Goal: Transaction & Acquisition: Purchase product/service

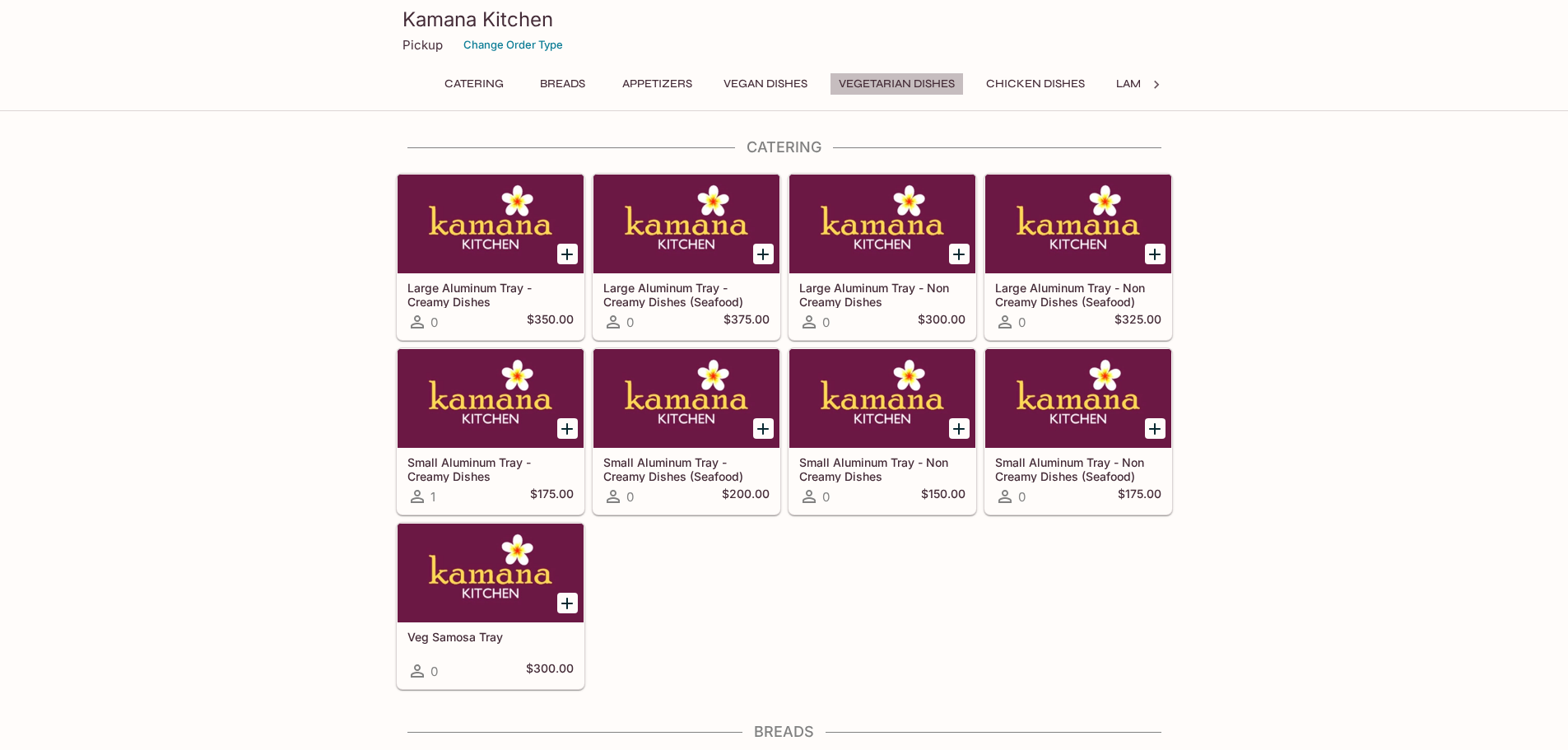
click at [886, 85] on button "Vegetarian Dishes" at bounding box center [896, 83] width 134 height 23
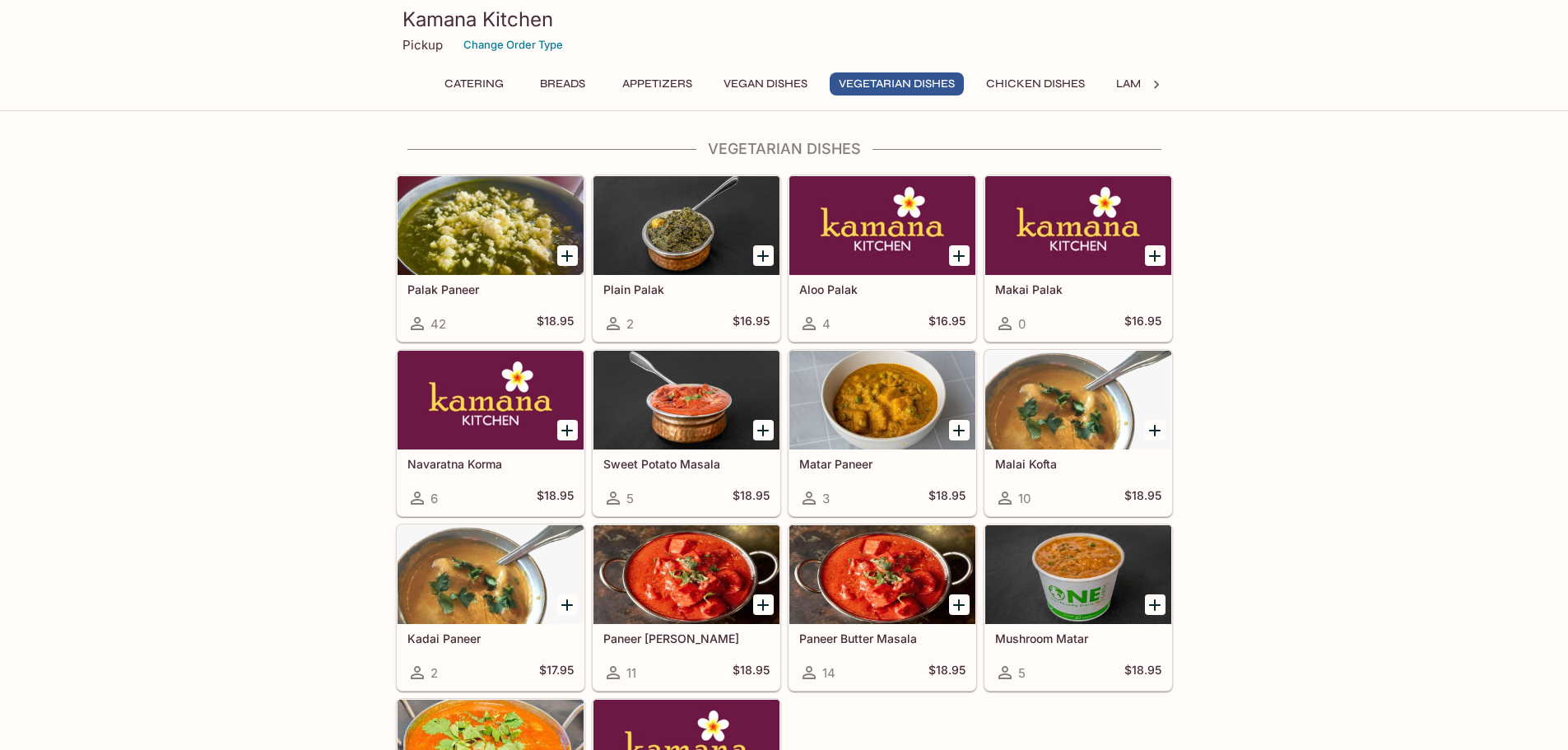
scroll to position [2298, 0]
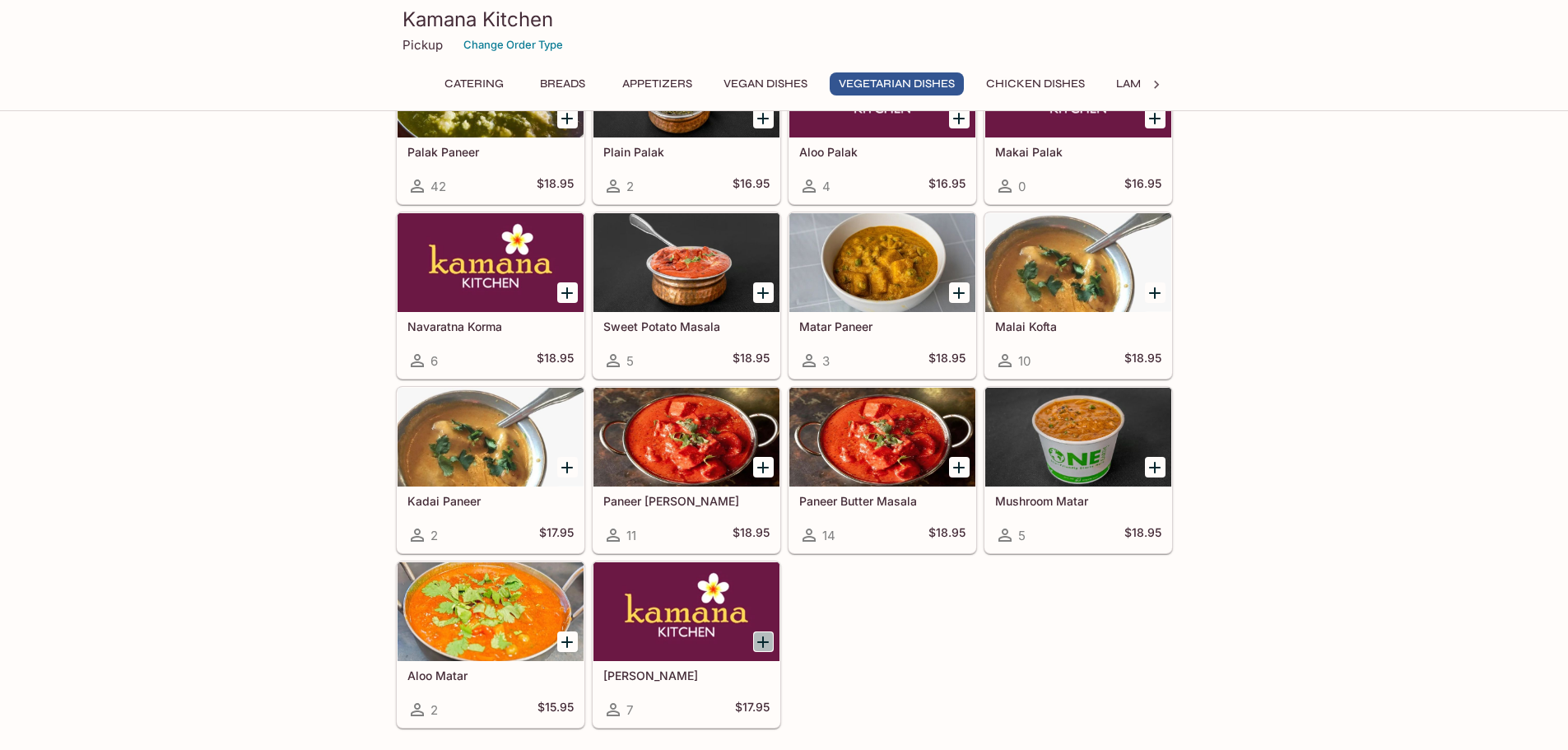
click at [764, 641] on icon "Add Daal Makhni" at bounding box center [762, 641] width 11 height 11
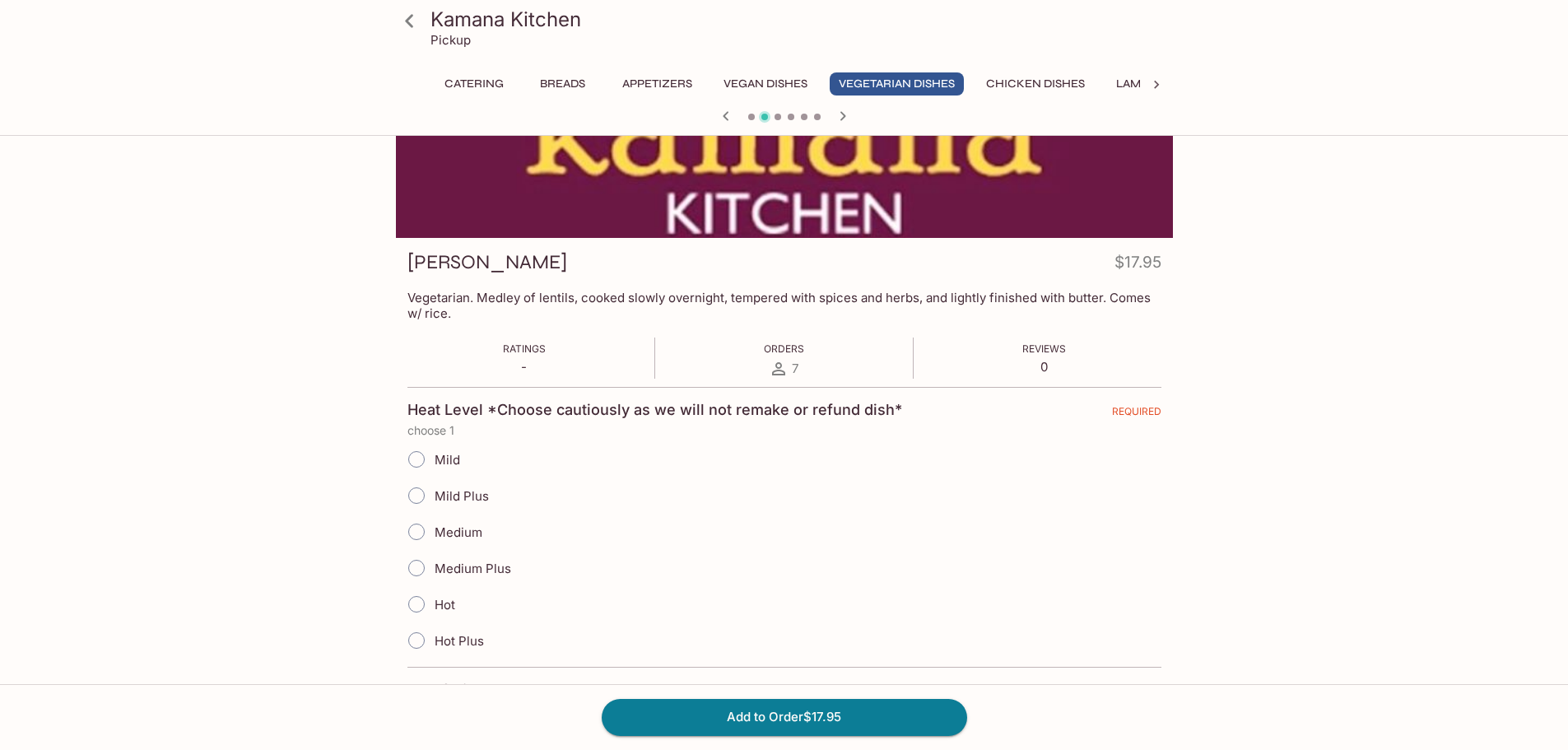
scroll to position [274, 0]
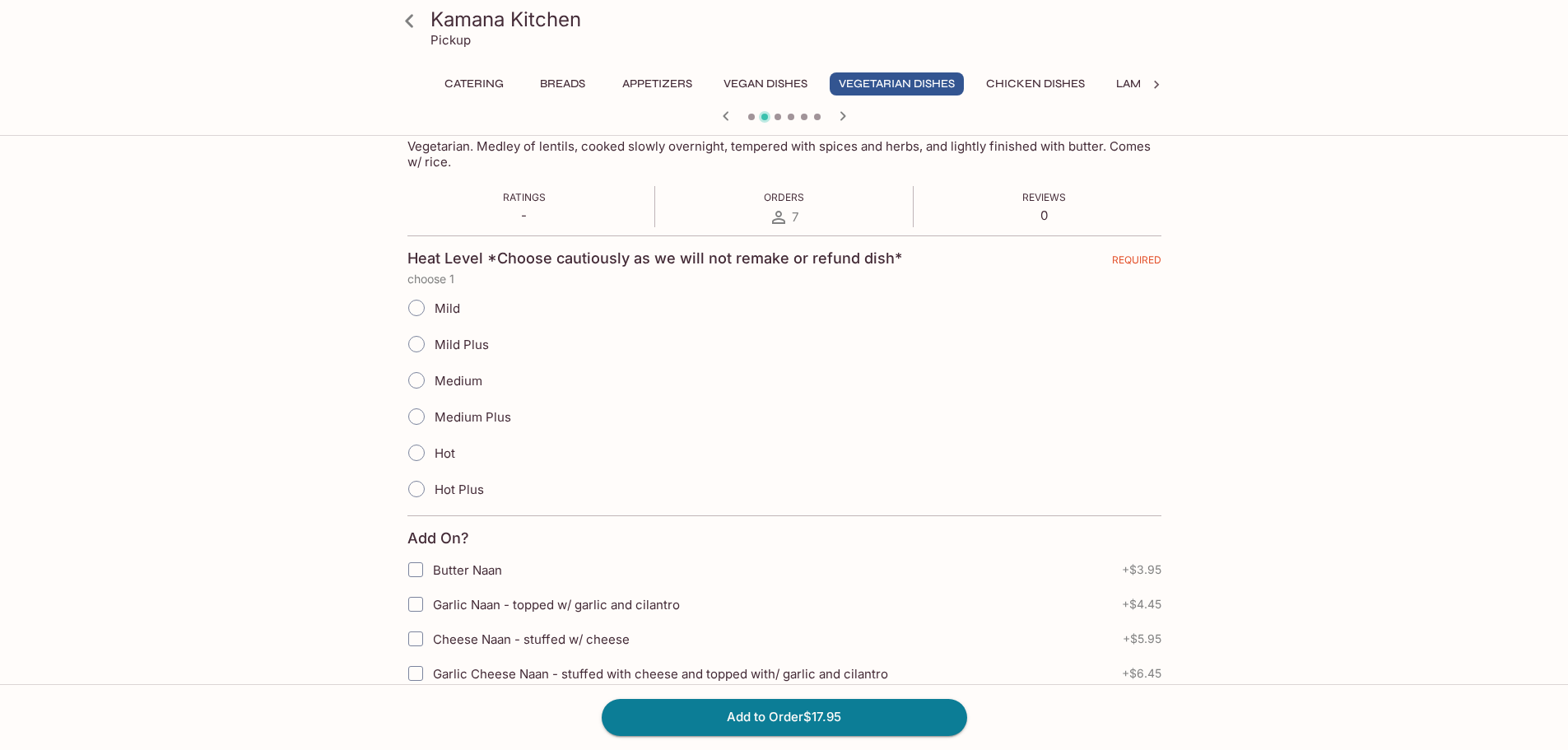
click at [448, 311] on span "Mild" at bounding box center [447, 309] width 25 height 16
click at [421, 313] on input "Mild" at bounding box center [416, 308] width 35 height 35
radio input "true"
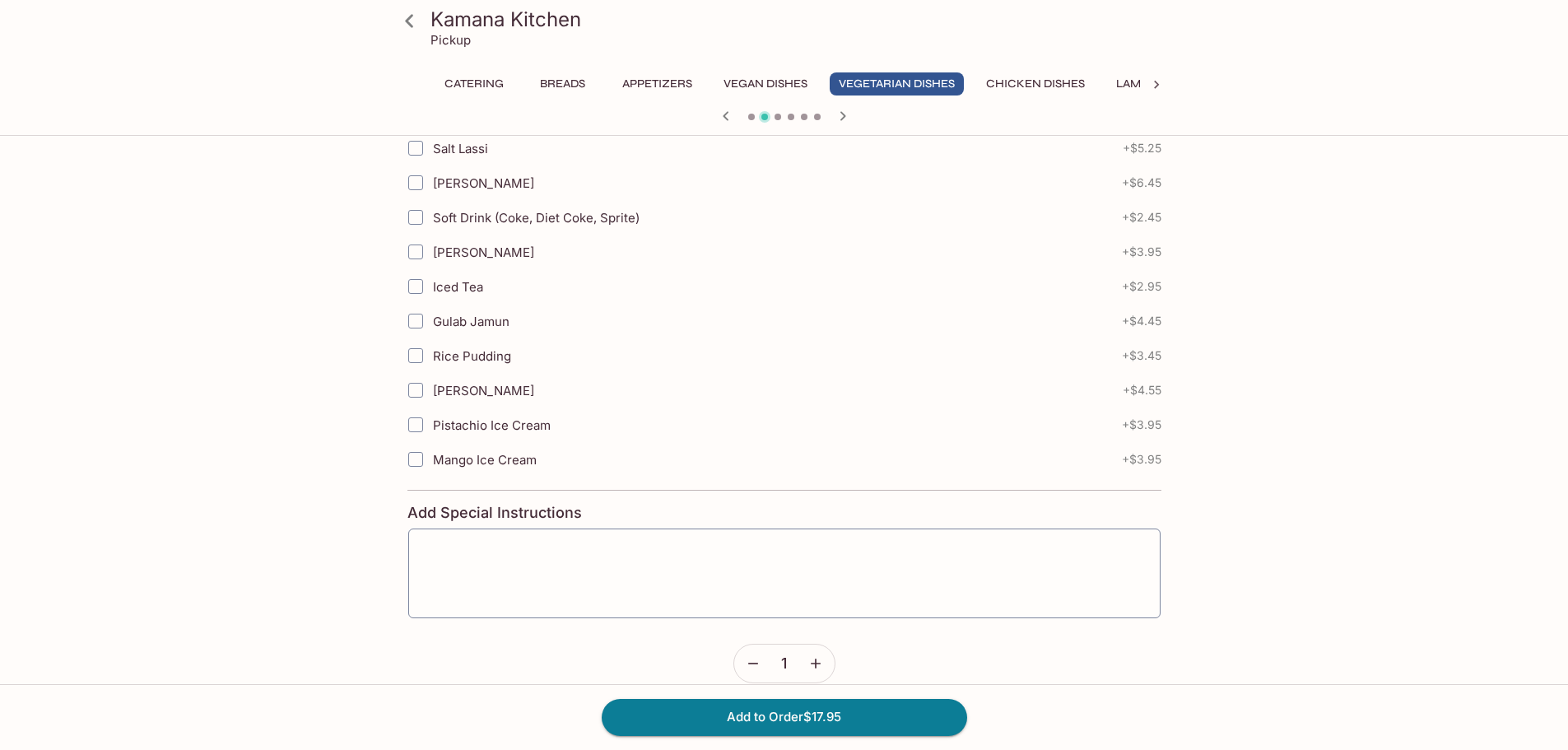
scroll to position [926, 0]
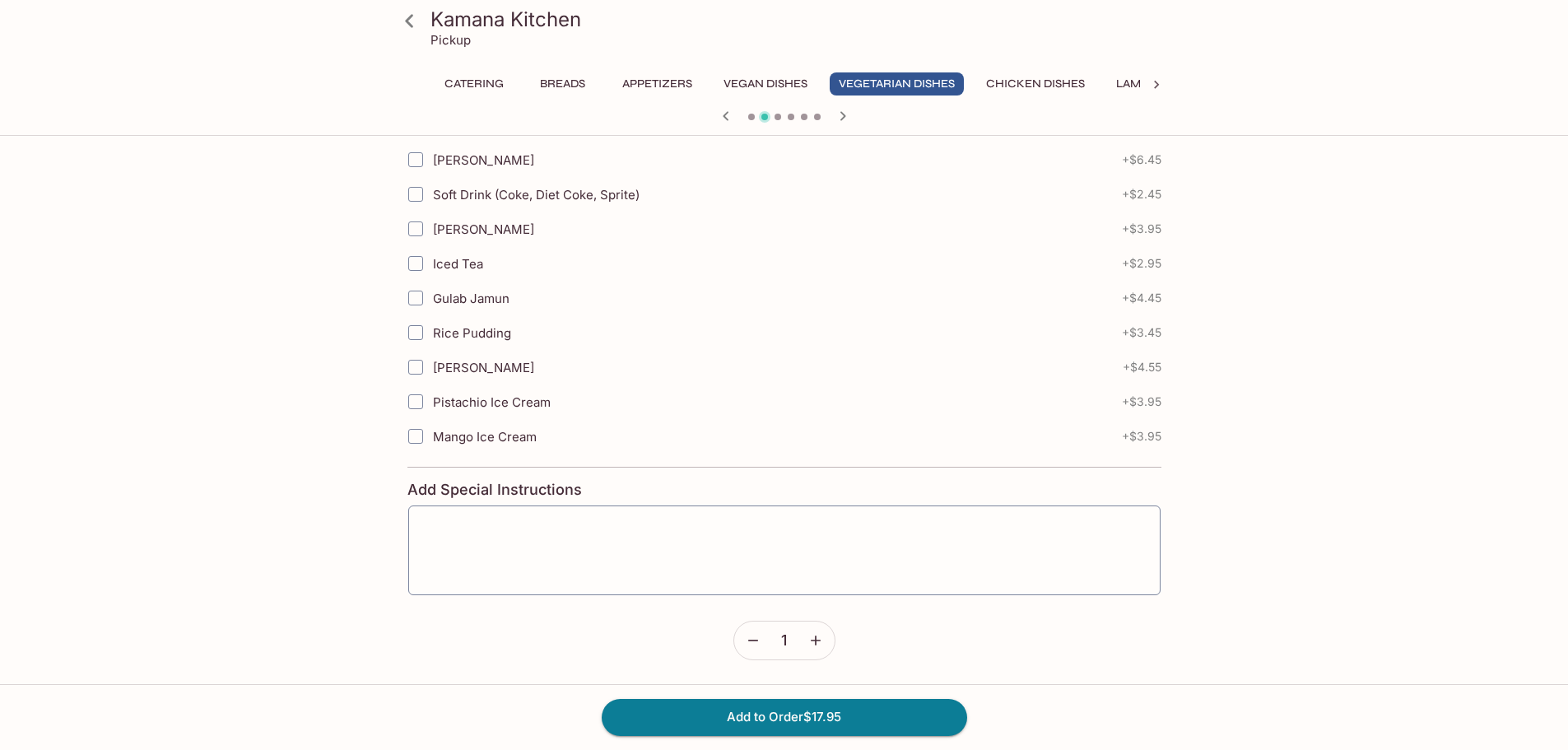
click at [814, 651] on button "button" at bounding box center [815, 640] width 38 height 38
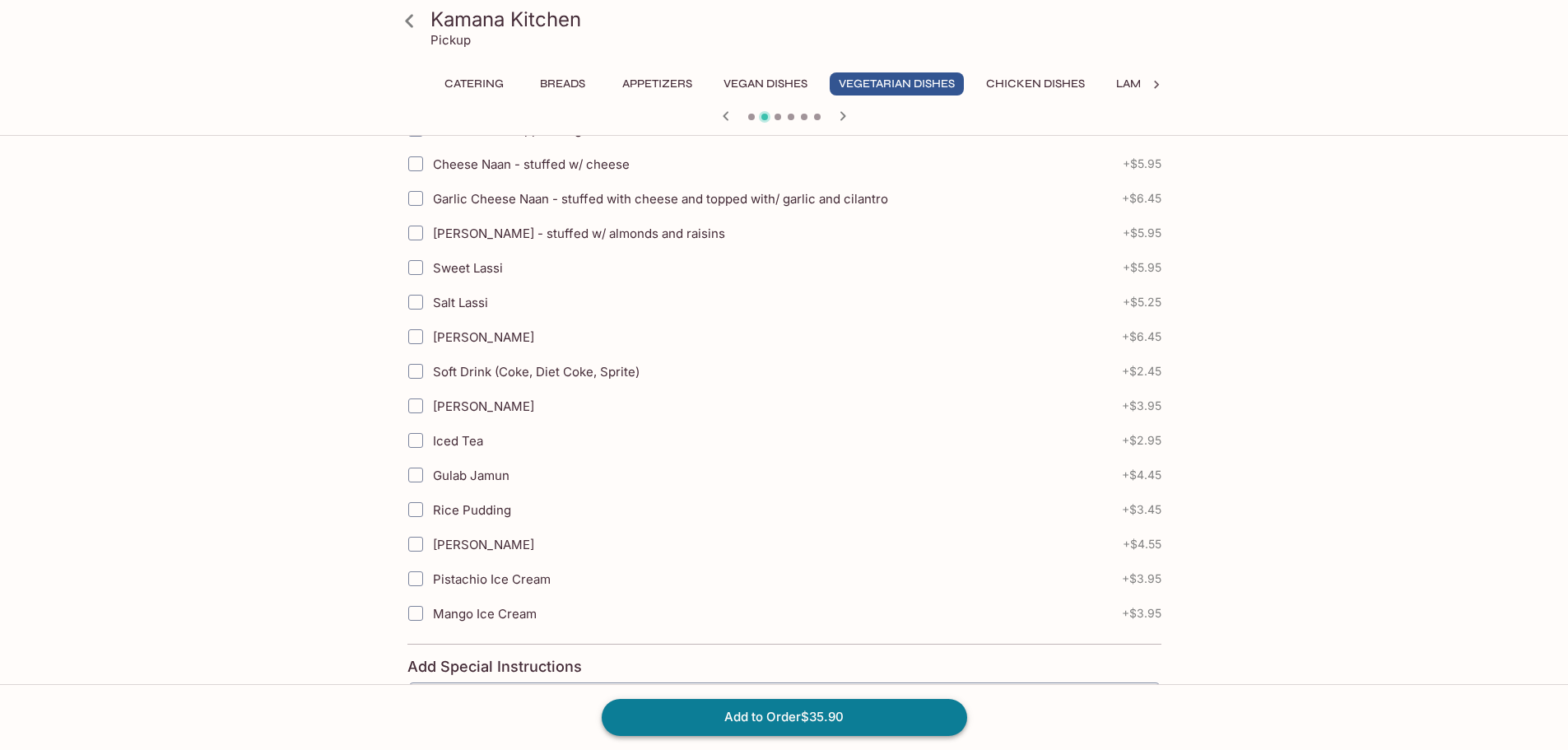
scroll to position [788, 0]
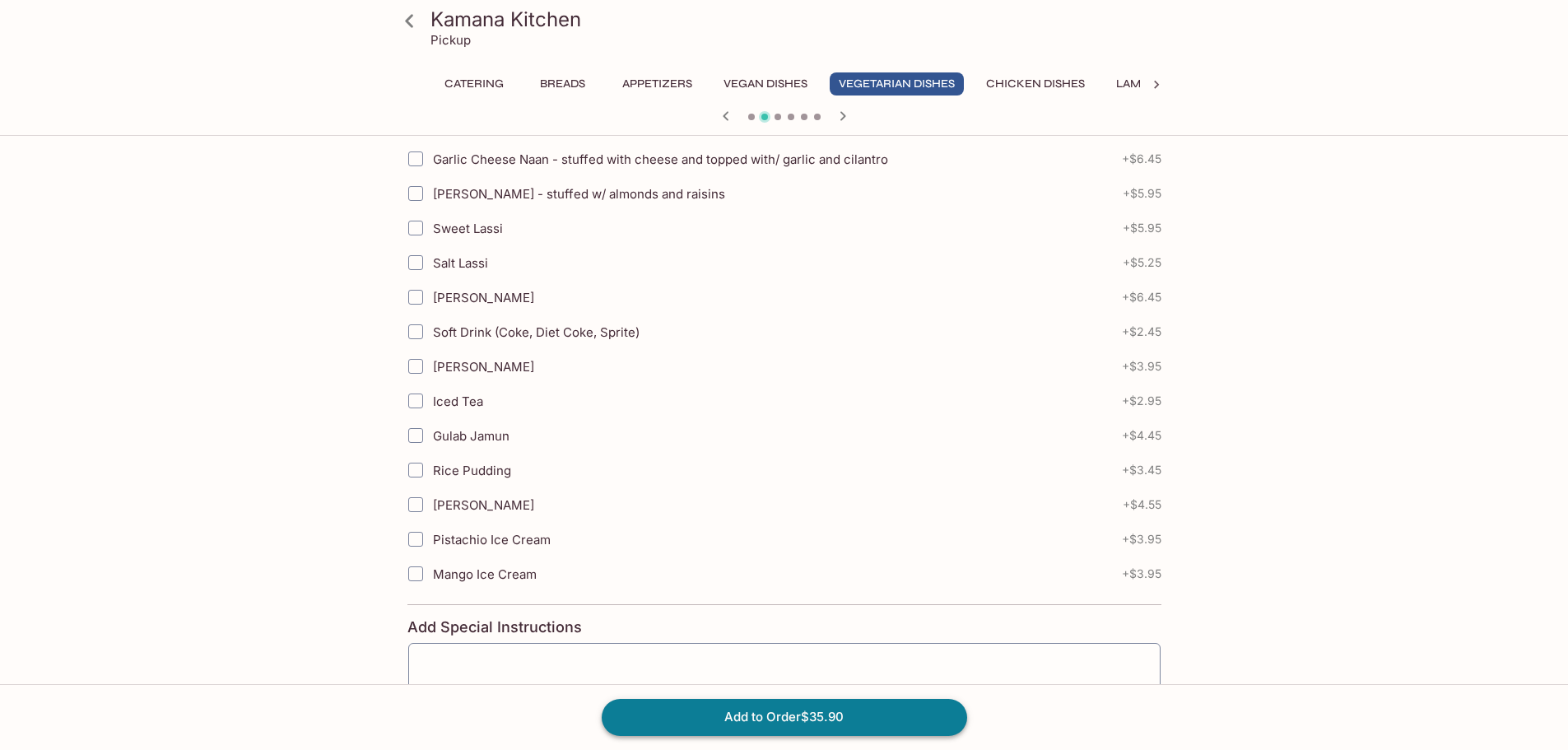
click at [766, 719] on button "Add to Order $35.90" at bounding box center [784, 717] width 365 height 37
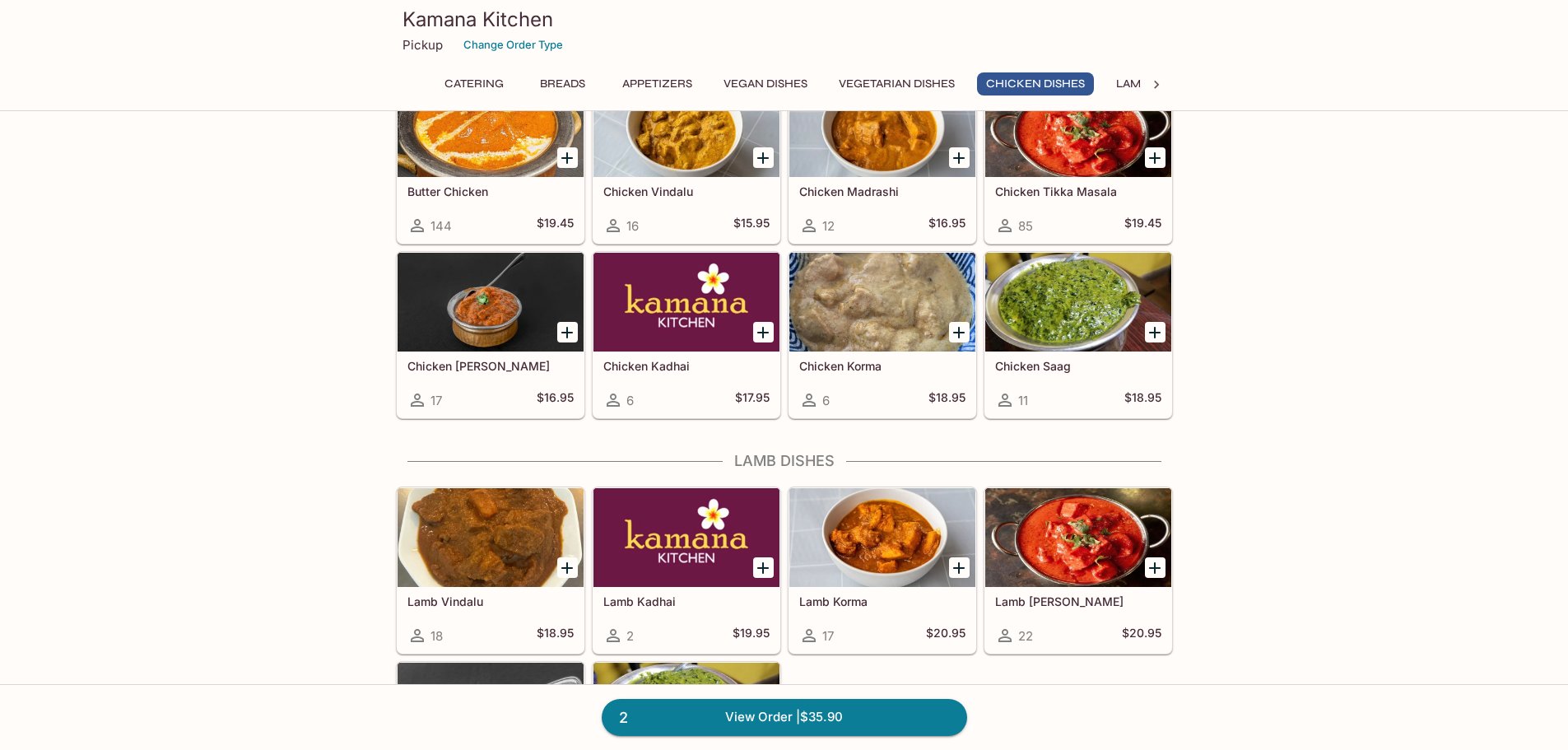
scroll to position [2880, 0]
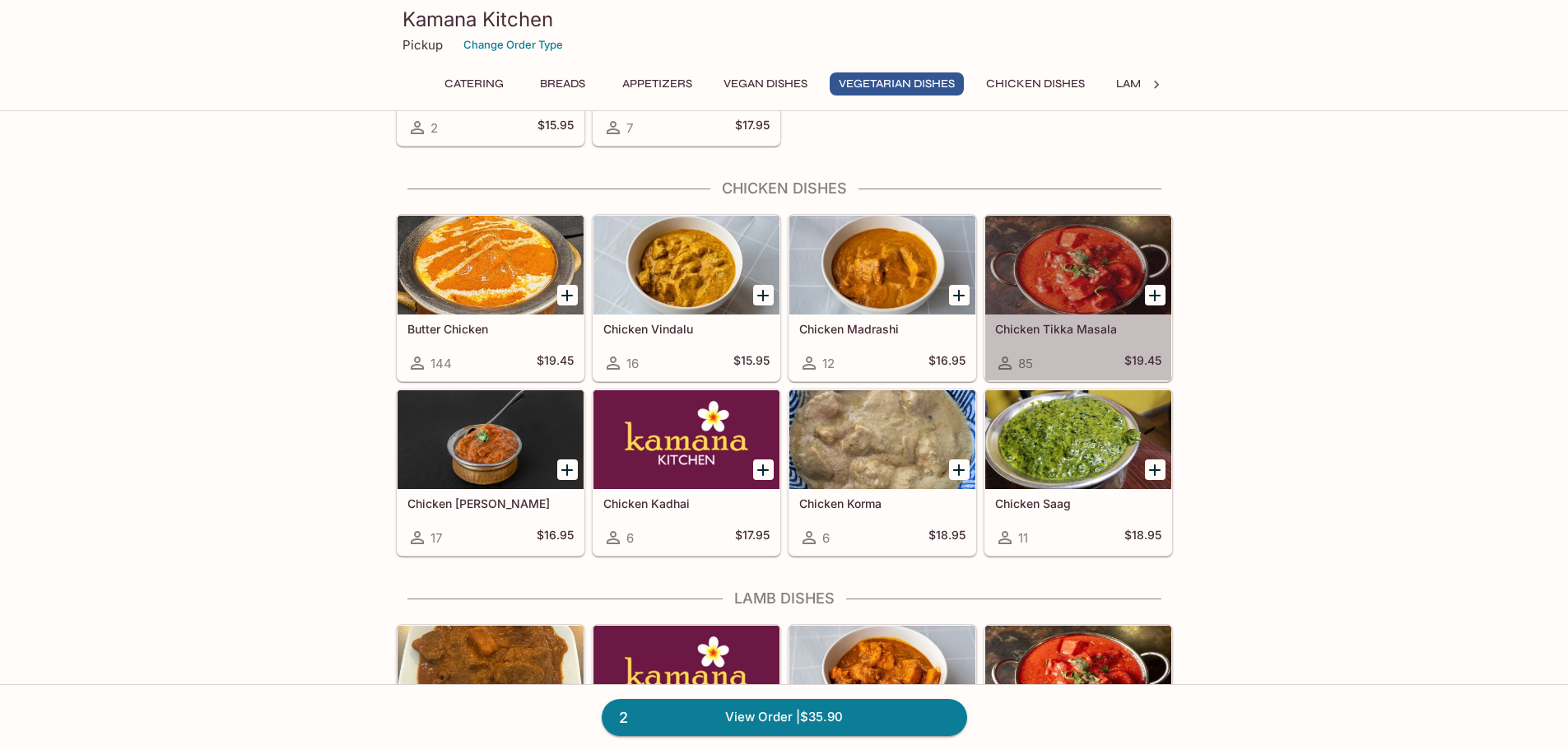
click at [1129, 309] on div at bounding box center [1078, 265] width 186 height 99
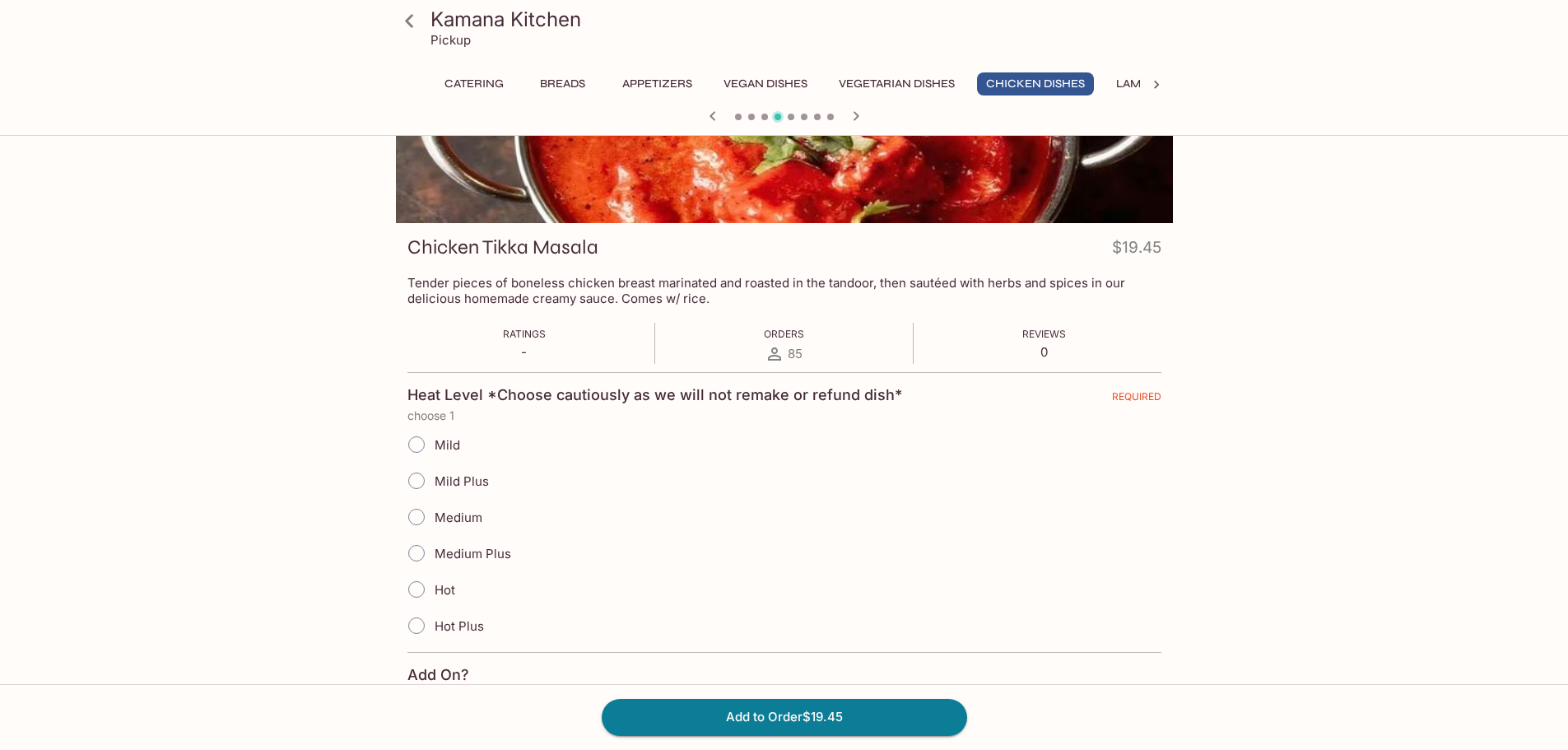
click at [448, 444] on span "Mild" at bounding box center [447, 445] width 25 height 16
click at [434, 444] on input "Mild" at bounding box center [416, 444] width 35 height 35
radio input "true"
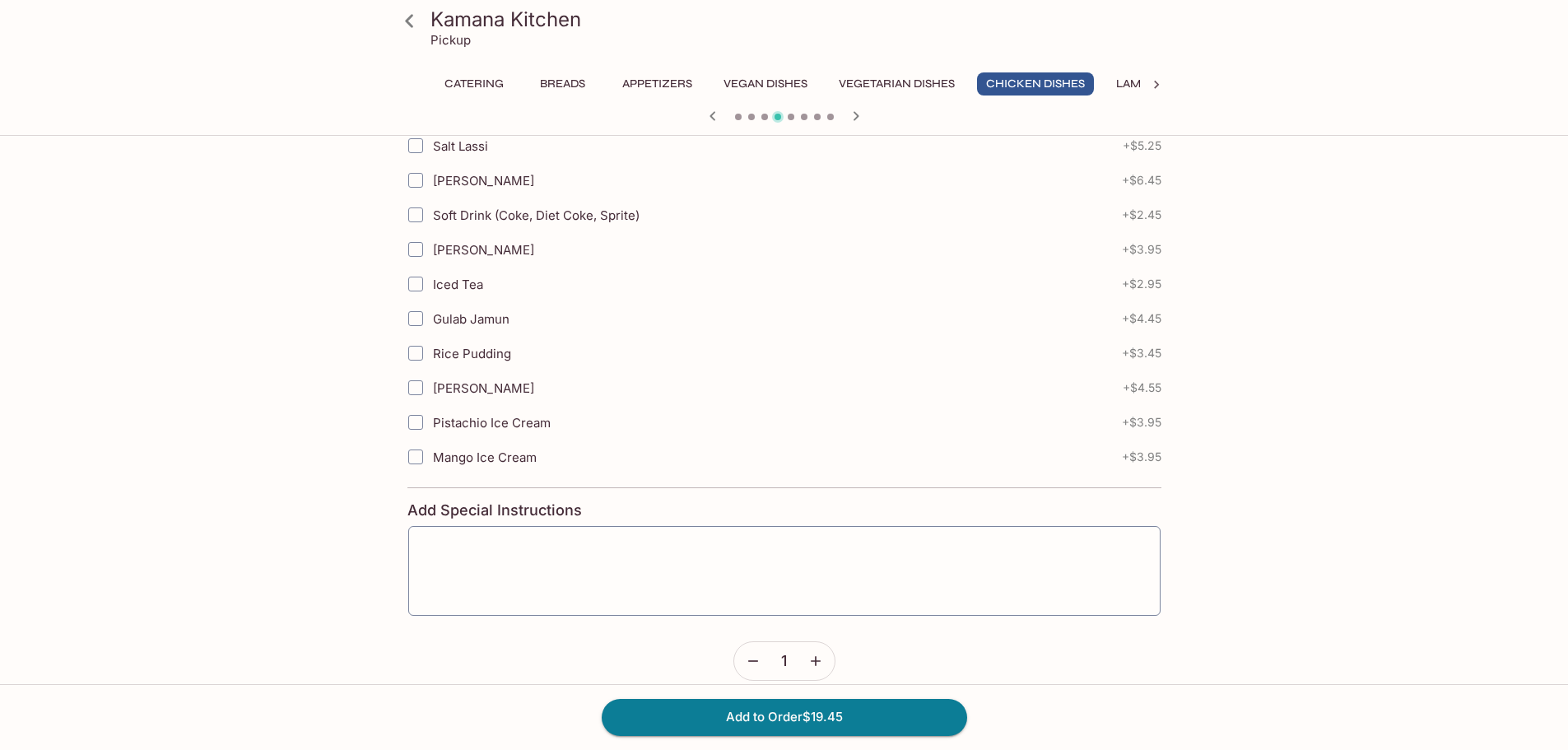
scroll to position [926, 0]
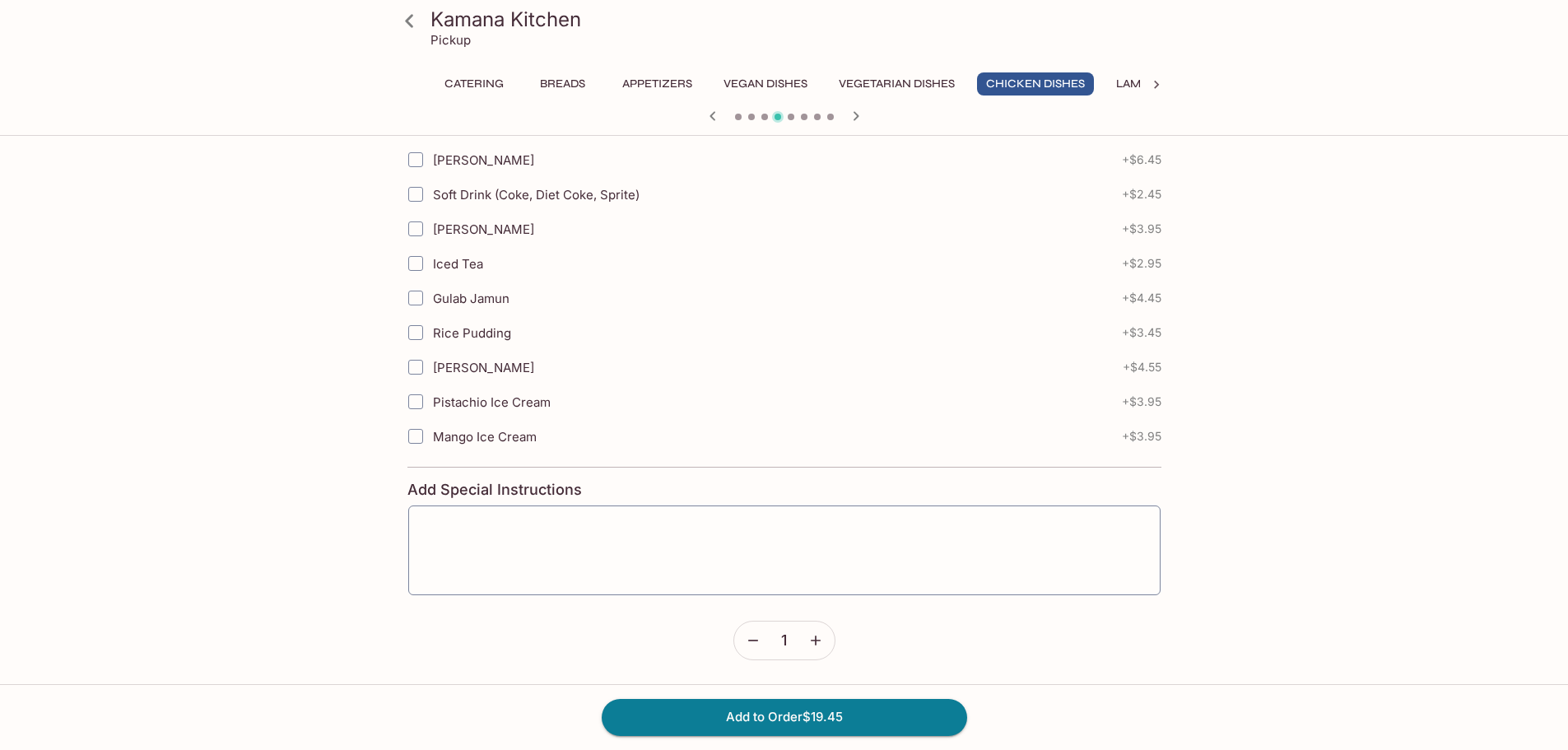
click at [813, 639] on icon "button" at bounding box center [815, 640] width 17 height 17
click at [833, 714] on button "Add to Order $38.90" at bounding box center [784, 717] width 365 height 37
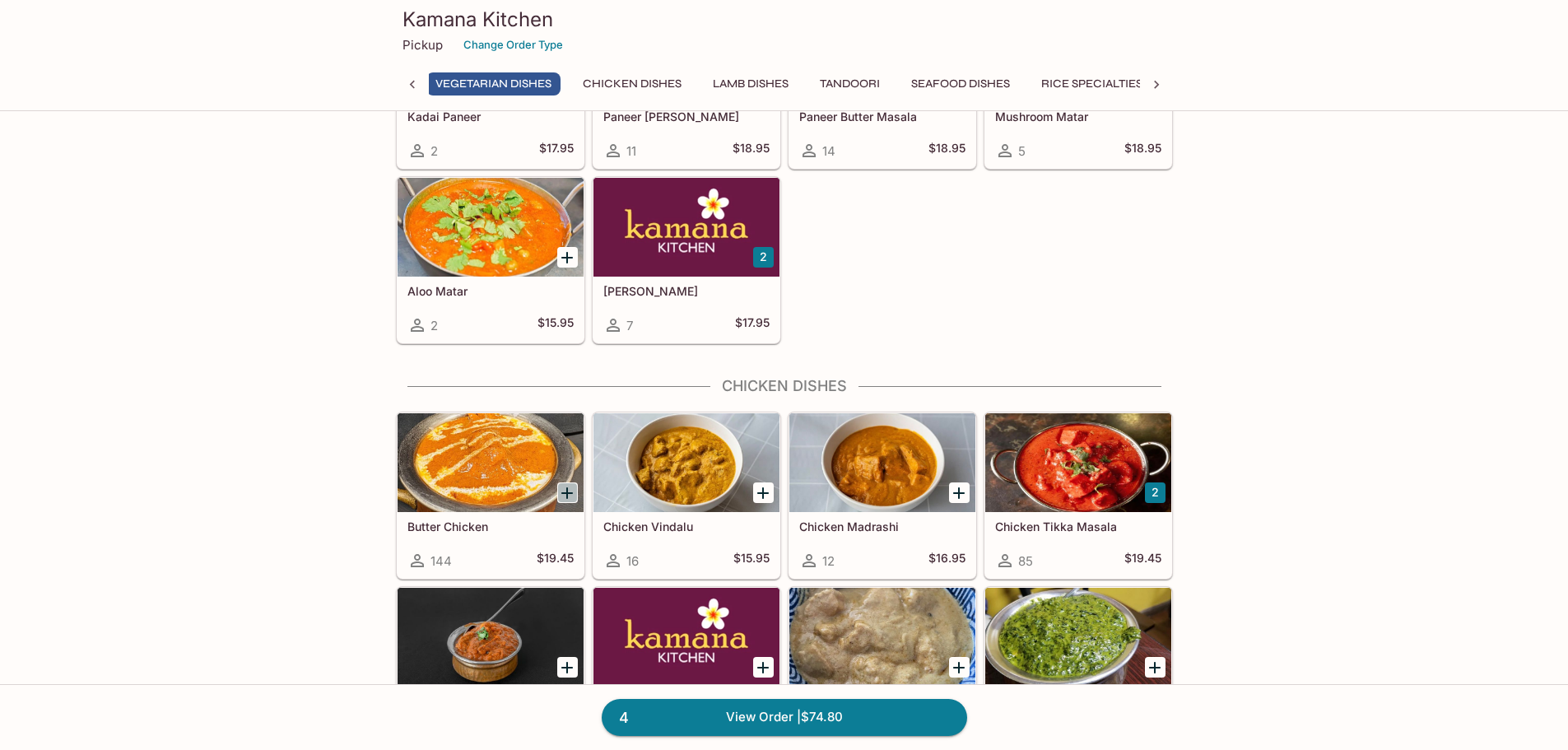
click at [568, 493] on icon "Add Butter Chicken" at bounding box center [567, 492] width 11 height 11
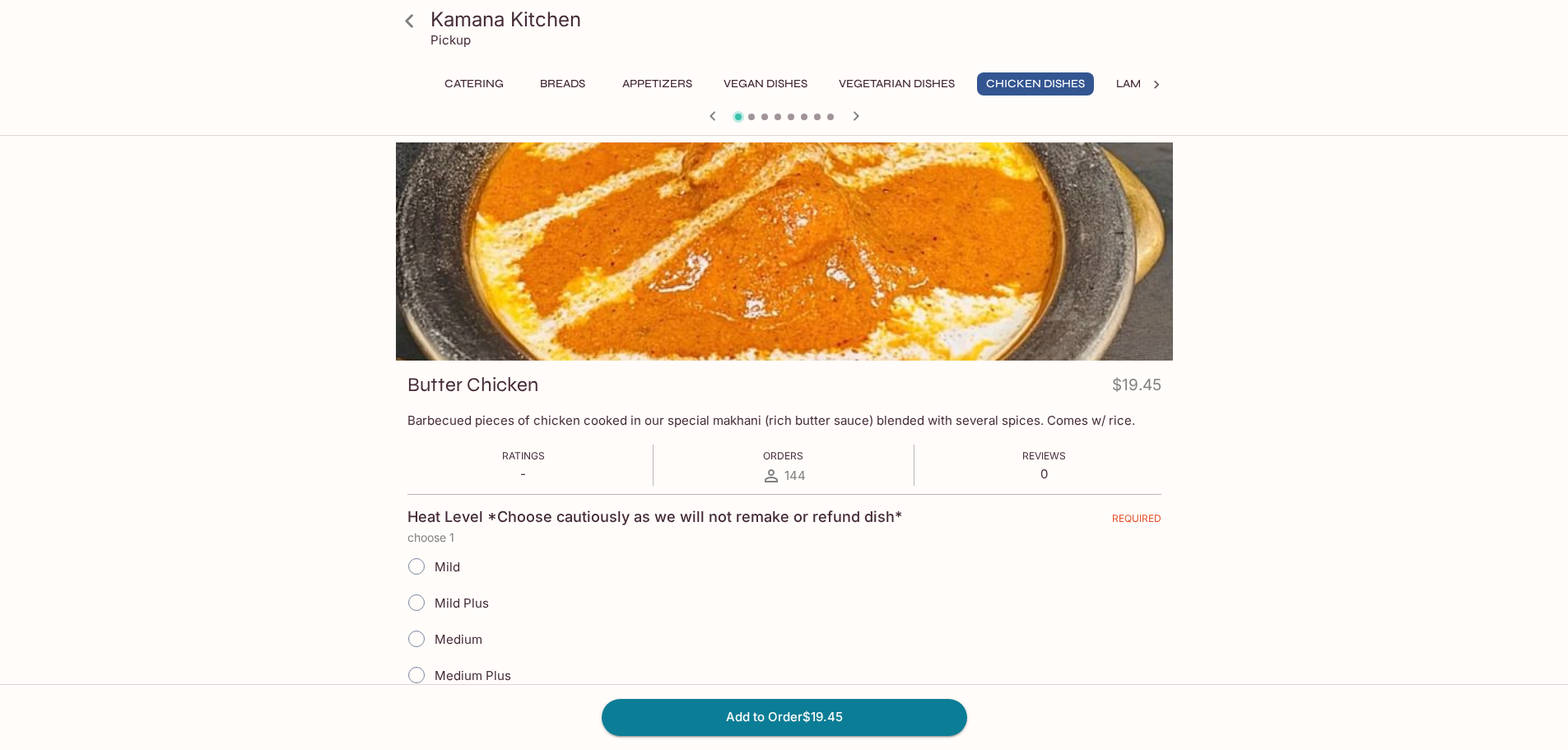
click at [460, 572] on div "Mild" at bounding box center [784, 567] width 754 height 37
click at [460, 567] on div "Mild" at bounding box center [784, 567] width 754 height 37
click at [425, 567] on input "Mild" at bounding box center [416, 566] width 35 height 35
radio input "true"
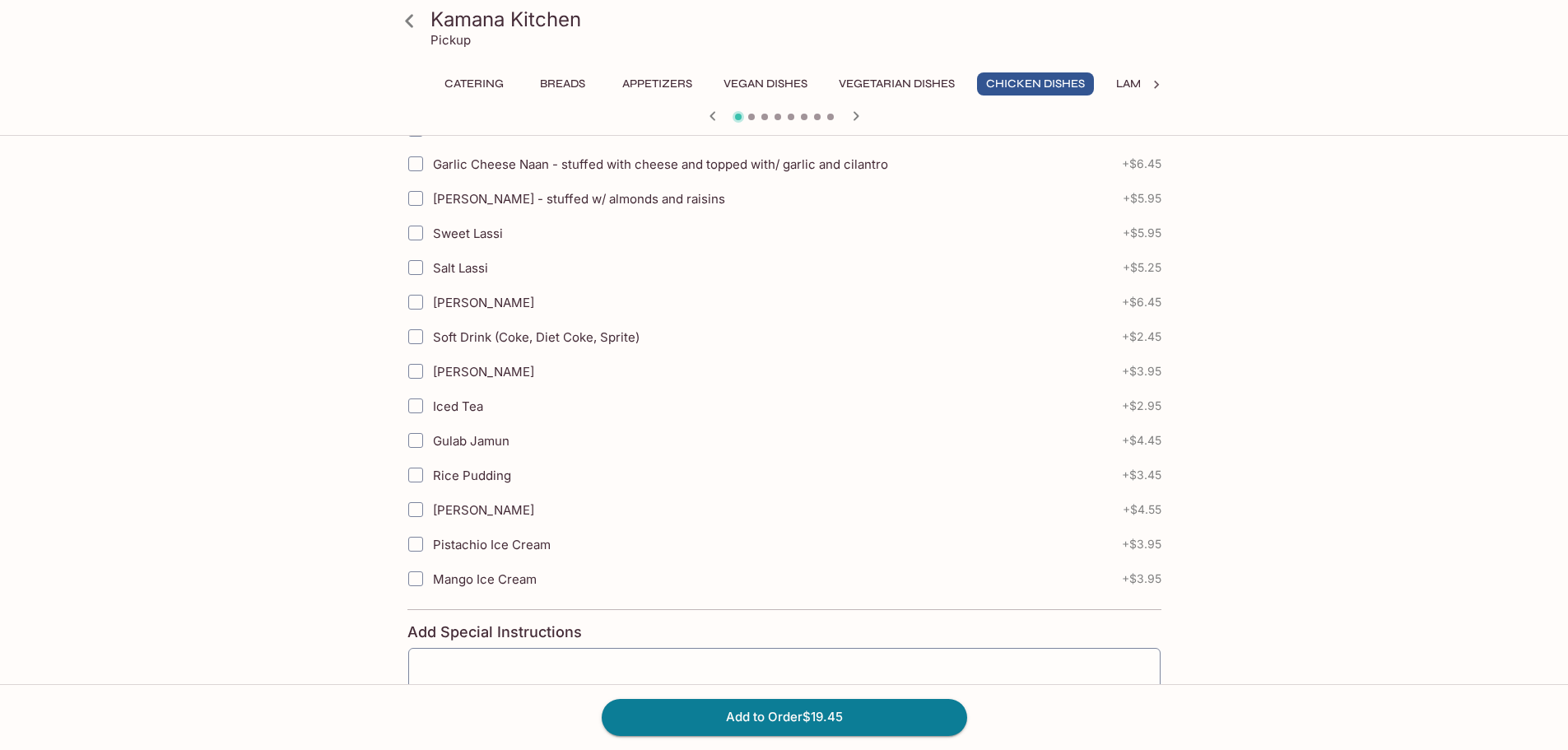
scroll to position [926, 0]
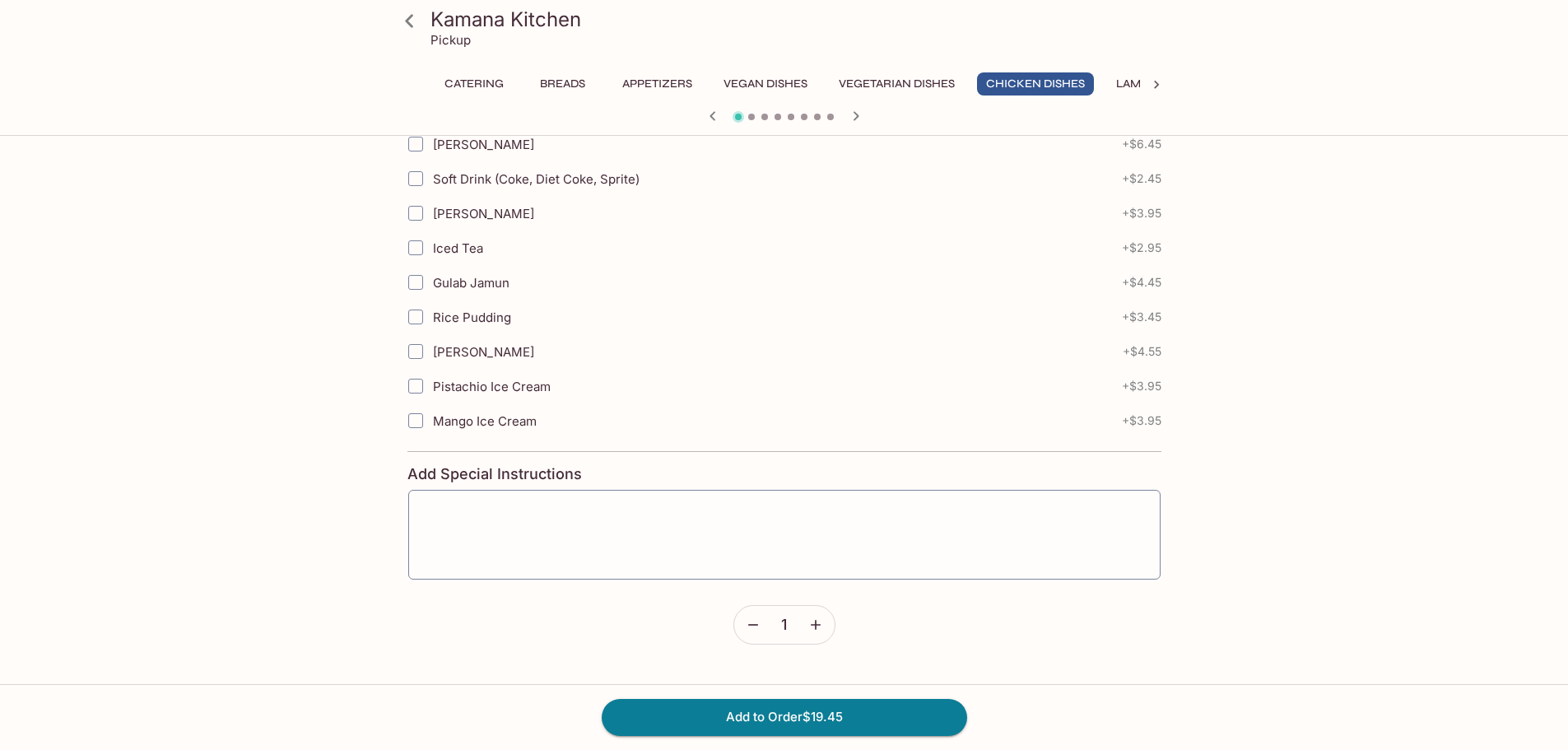
click at [820, 626] on icon "button" at bounding box center [815, 624] width 17 height 17
click at [824, 728] on button "Add to Order $38.90" at bounding box center [784, 717] width 365 height 37
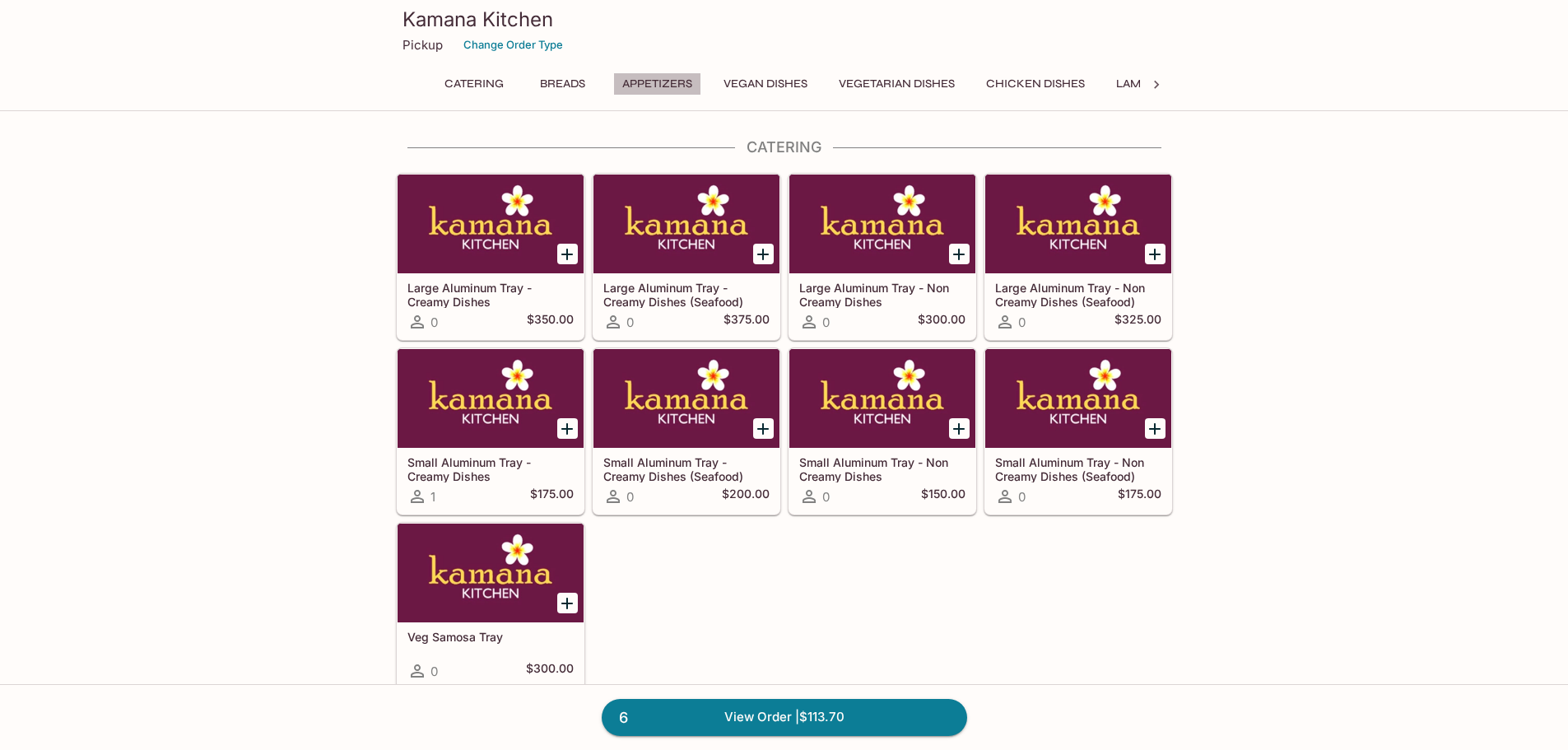
click at [642, 84] on button "Appetizers" at bounding box center [656, 83] width 88 height 23
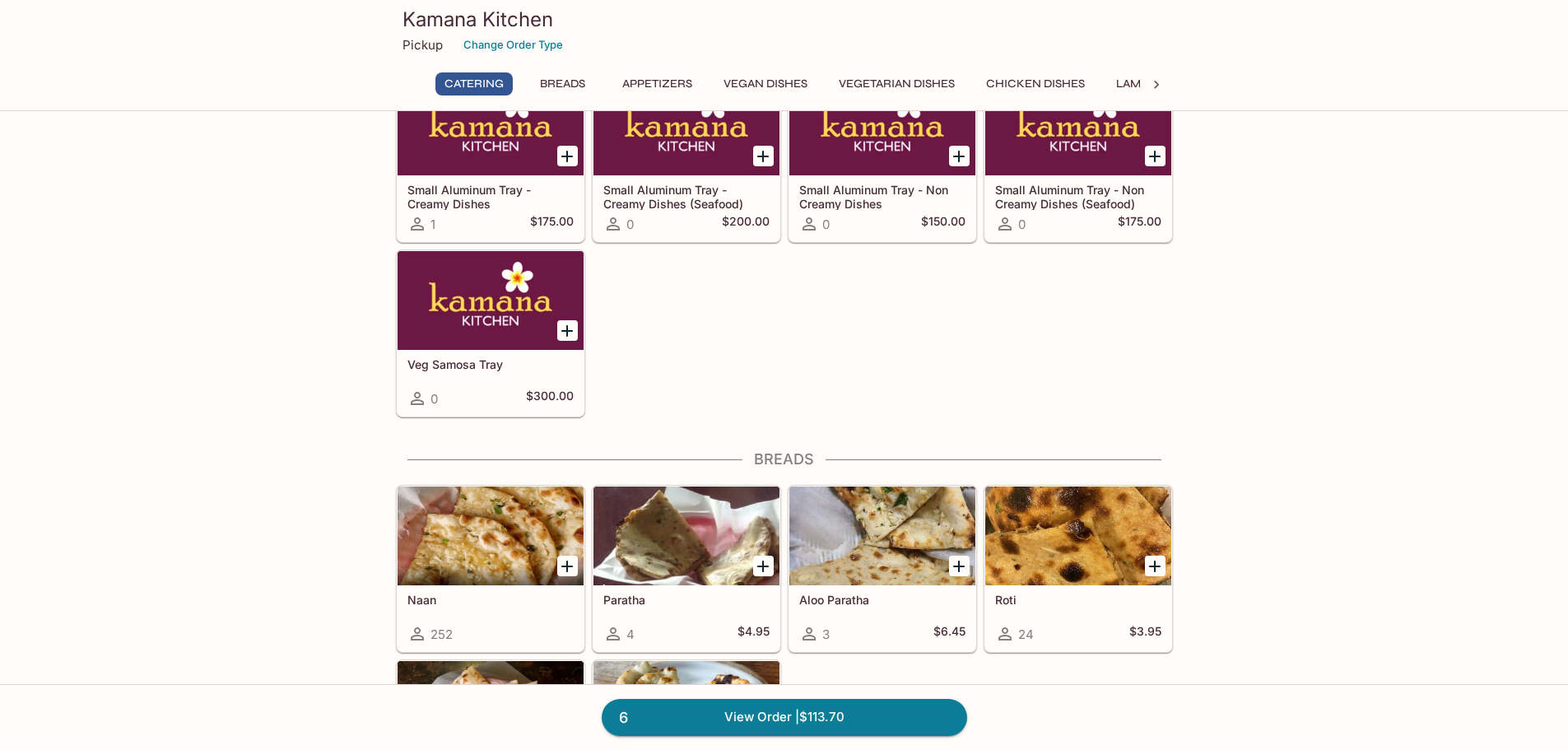
scroll to position [307, 0]
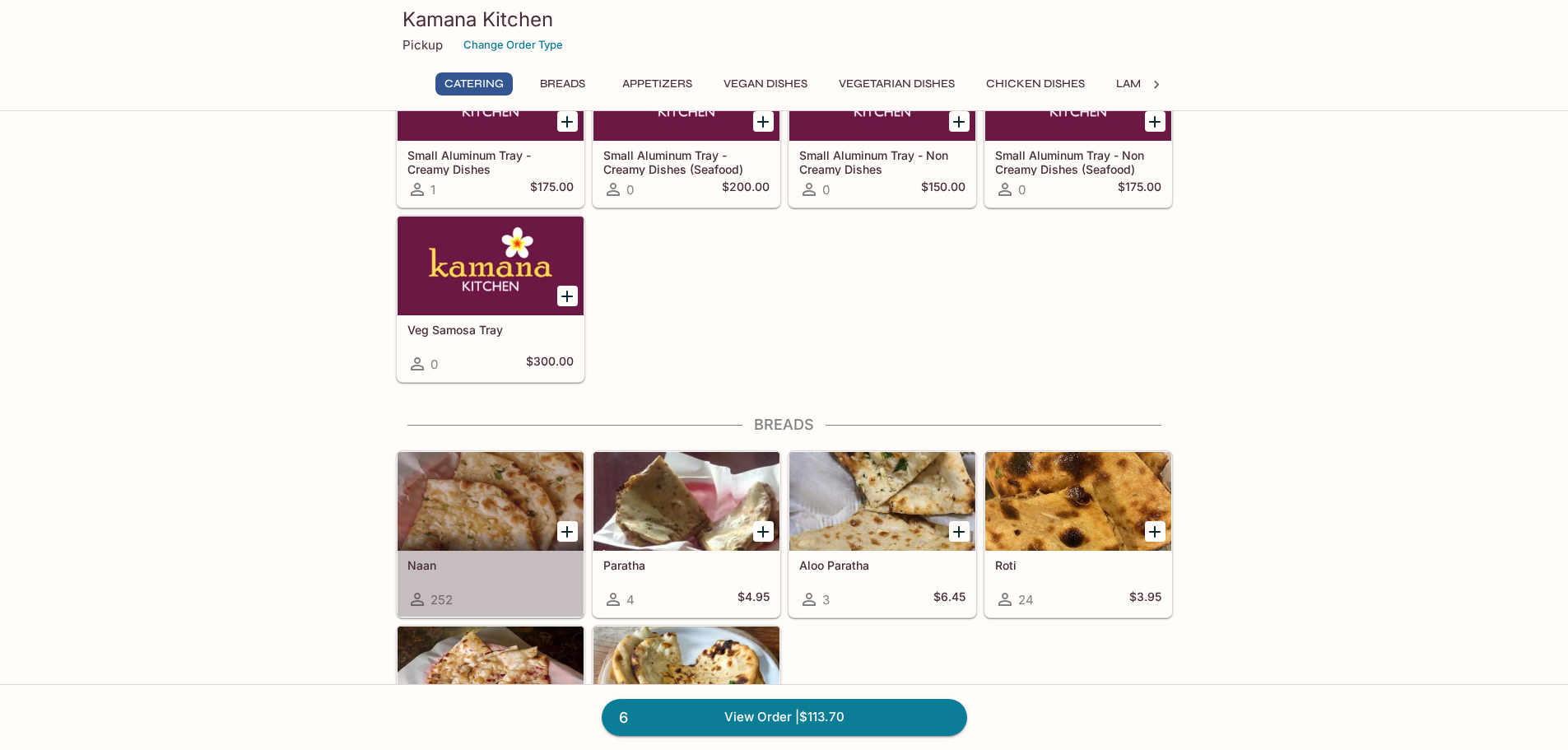
click at [523, 529] on div at bounding box center [490, 501] width 186 height 99
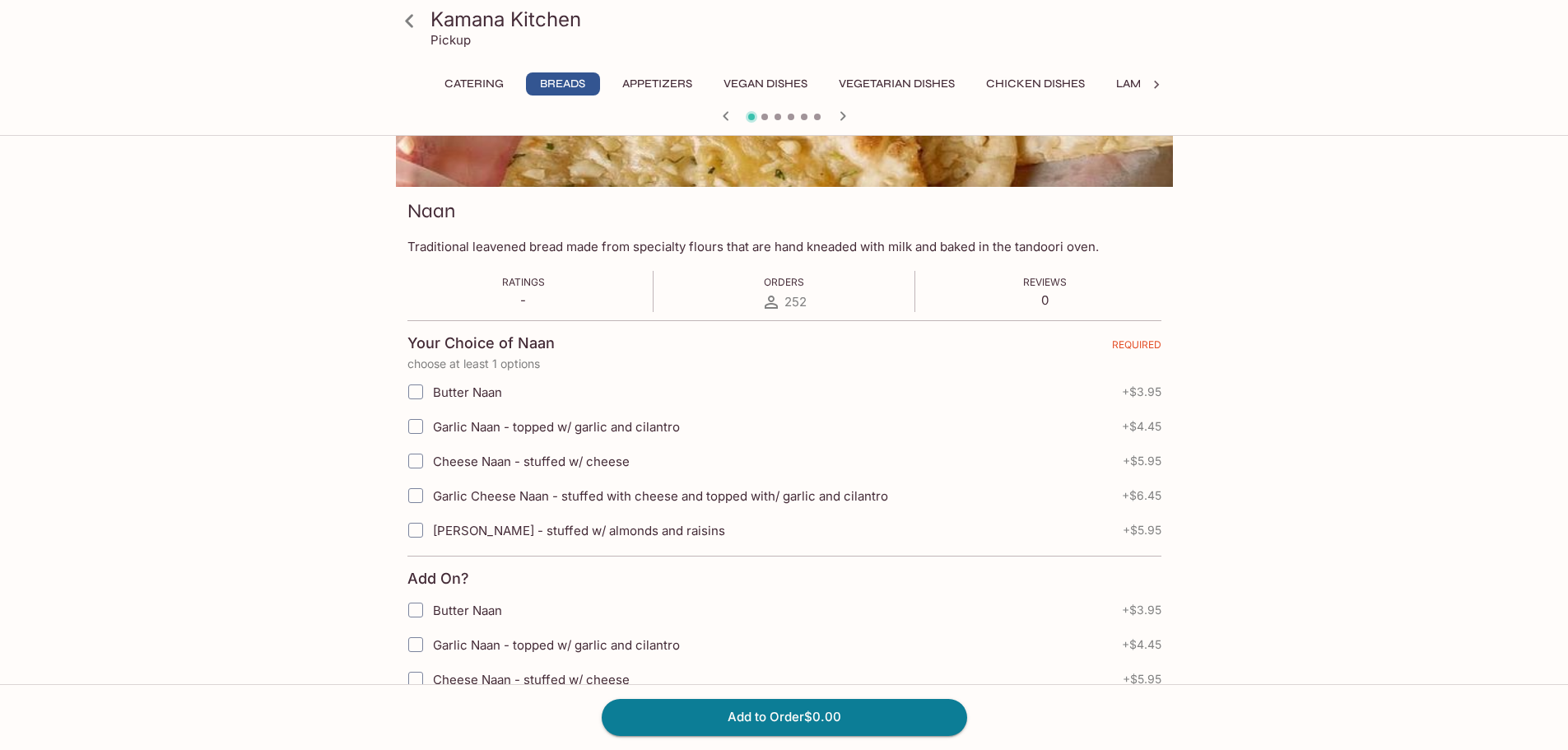
scroll to position [274, 0]
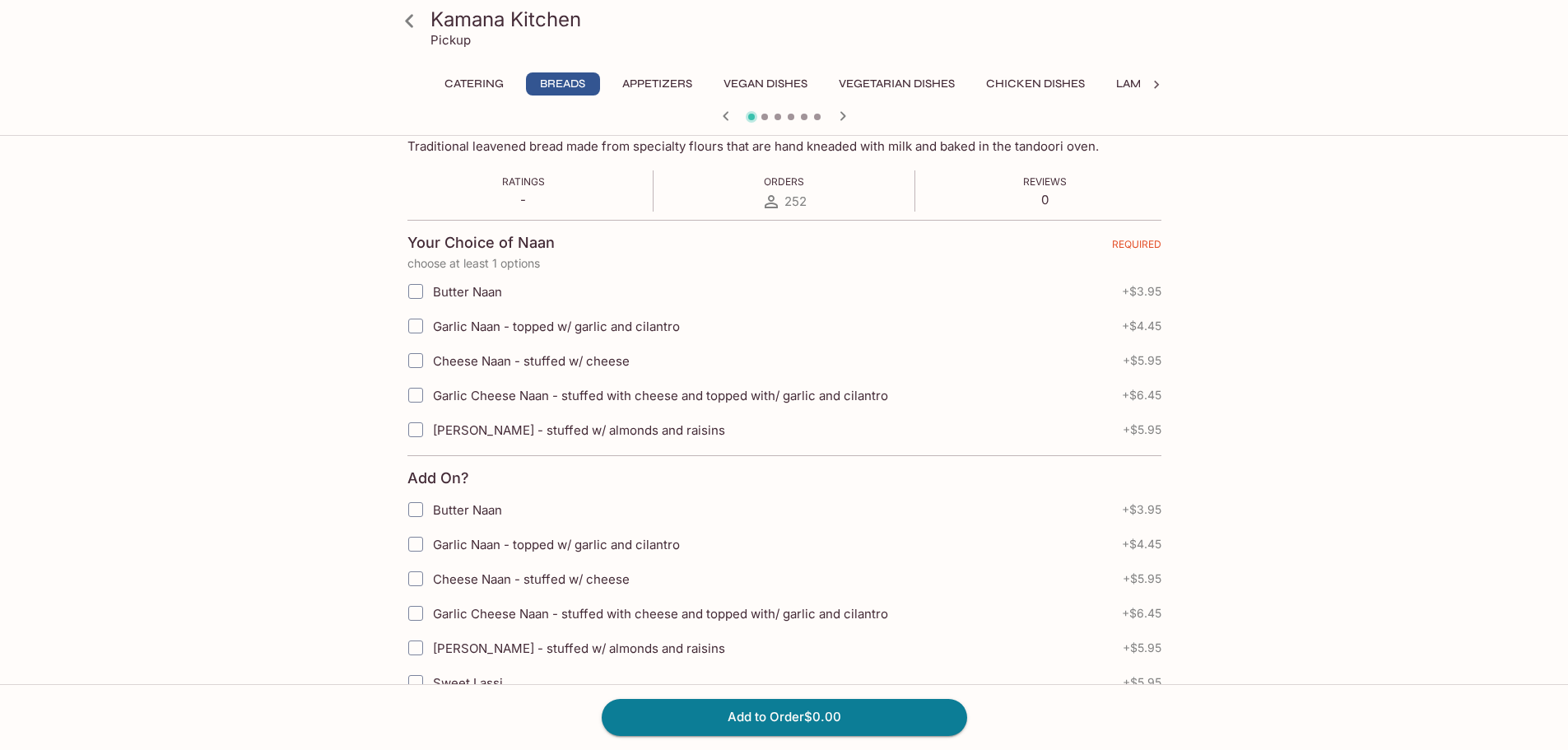
click at [489, 295] on span "Butter Naan" at bounding box center [468, 292] width 70 height 16
click at [432, 295] on input "Butter Naan" at bounding box center [415, 291] width 33 height 33
checkbox input "true"
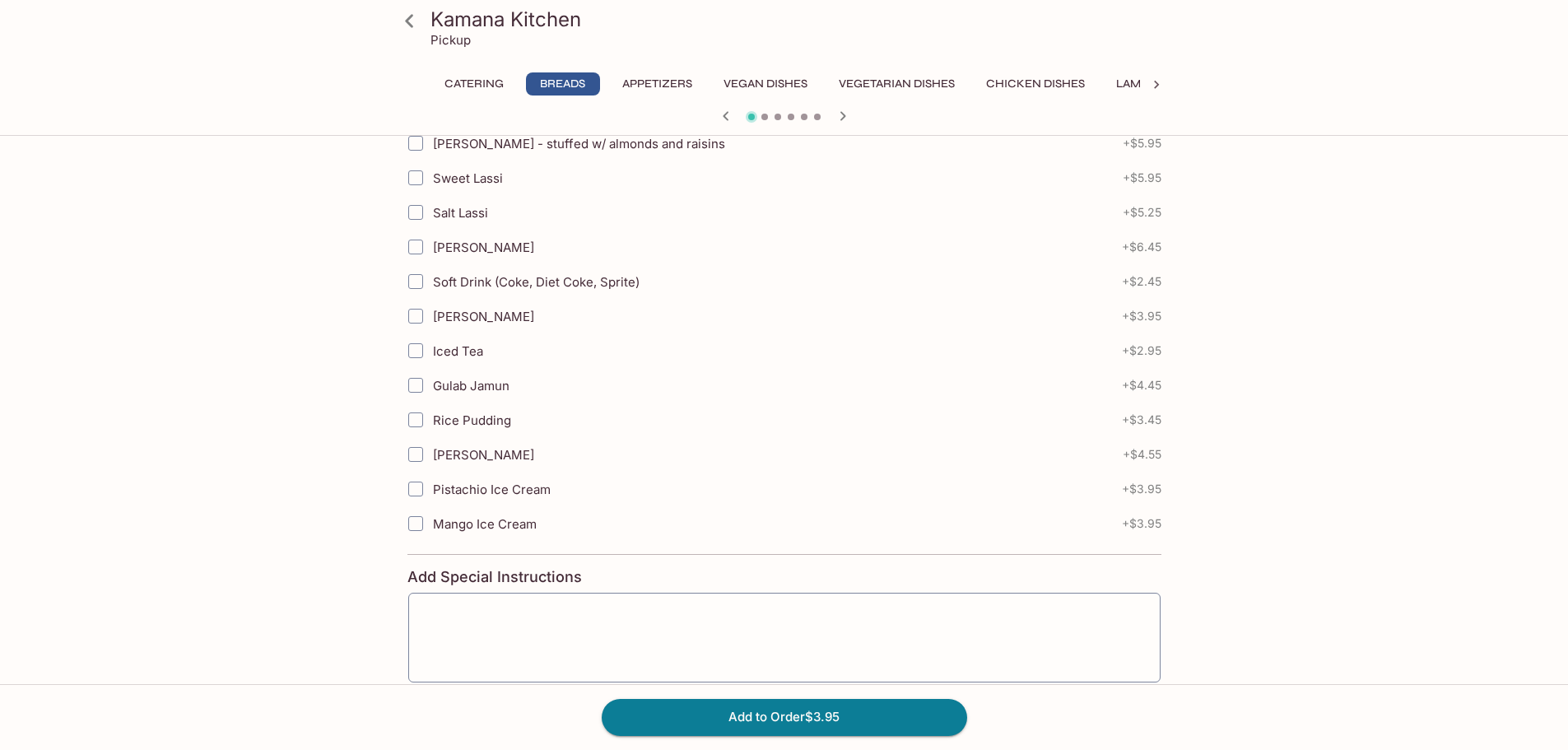
scroll to position [866, 0]
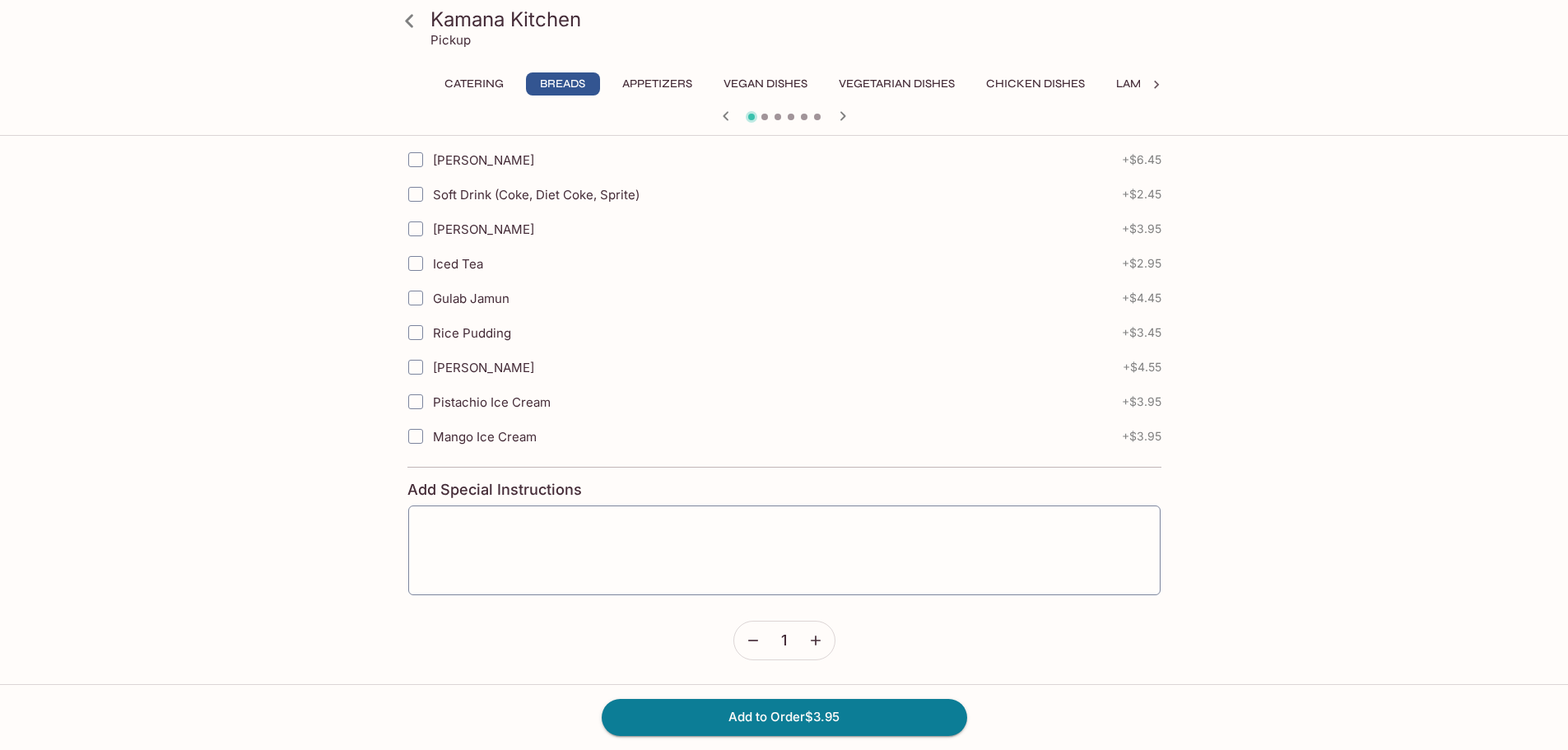
click at [812, 646] on icon "button" at bounding box center [815, 640] width 17 height 17
click at [812, 649] on button "button" at bounding box center [815, 640] width 38 height 38
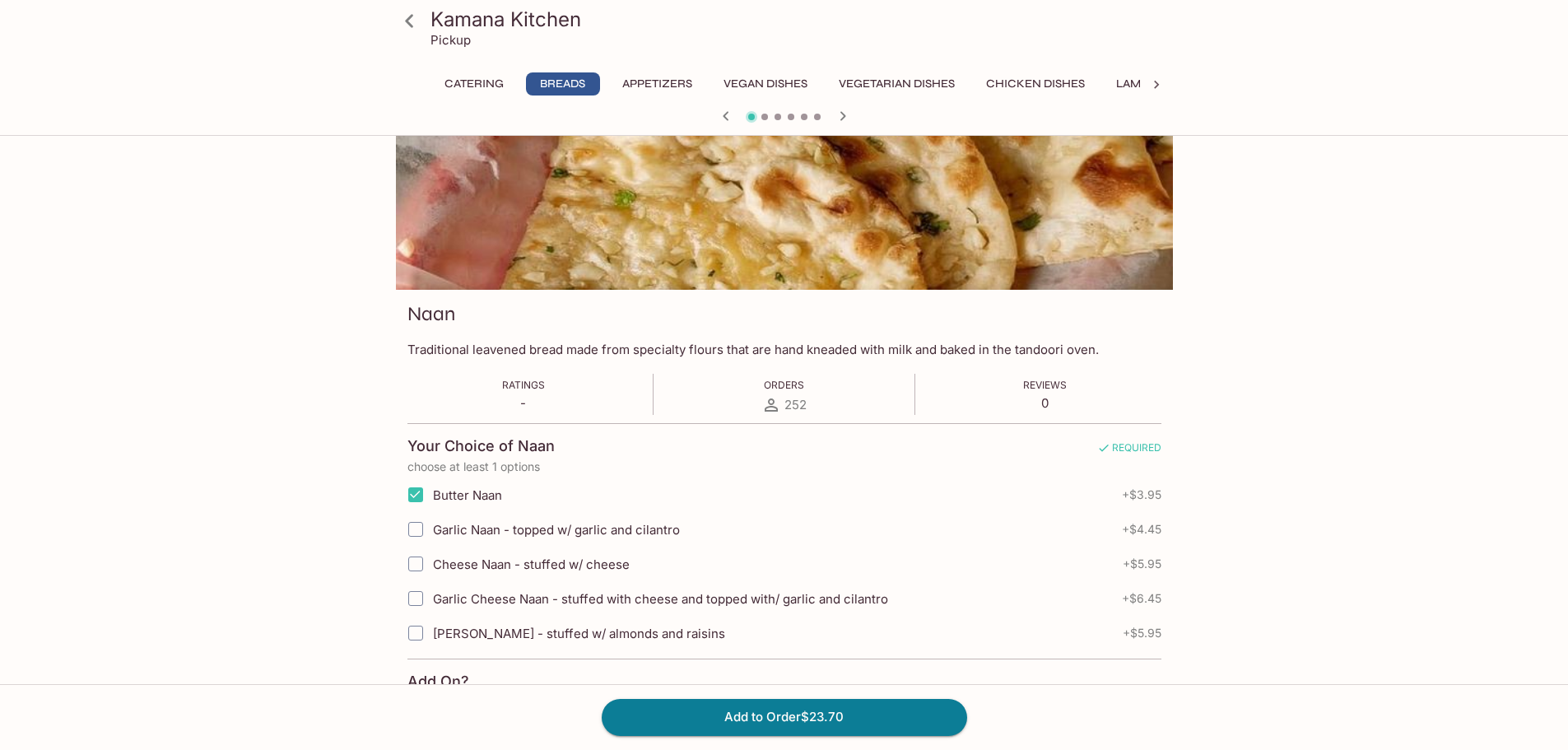
scroll to position [0, 0]
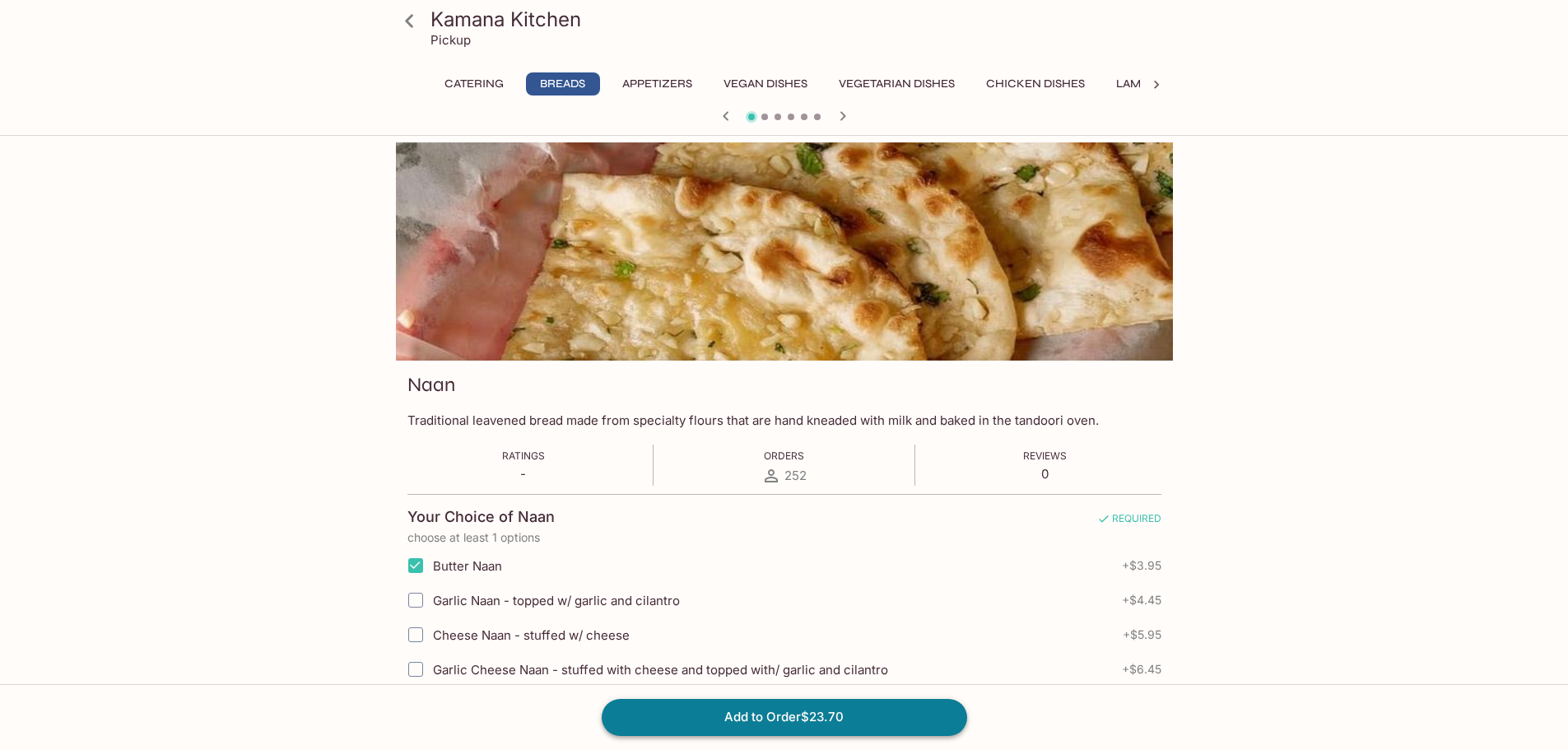
click at [900, 703] on button "Add to Order $23.70" at bounding box center [784, 717] width 365 height 37
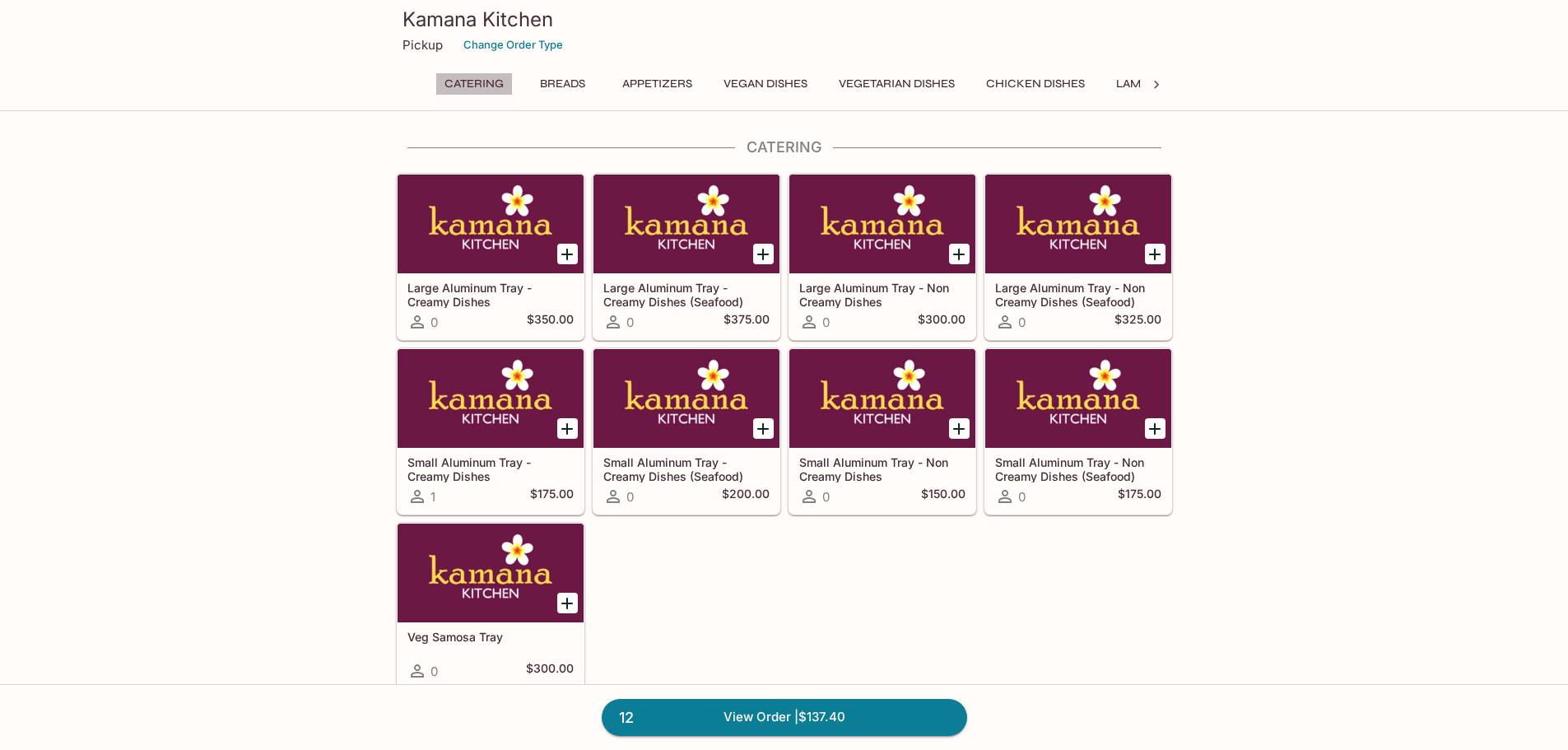
click at [456, 87] on button "Catering" at bounding box center [474, 83] width 77 height 23
click at [588, 85] on button "Breads" at bounding box center [562, 83] width 74 height 23
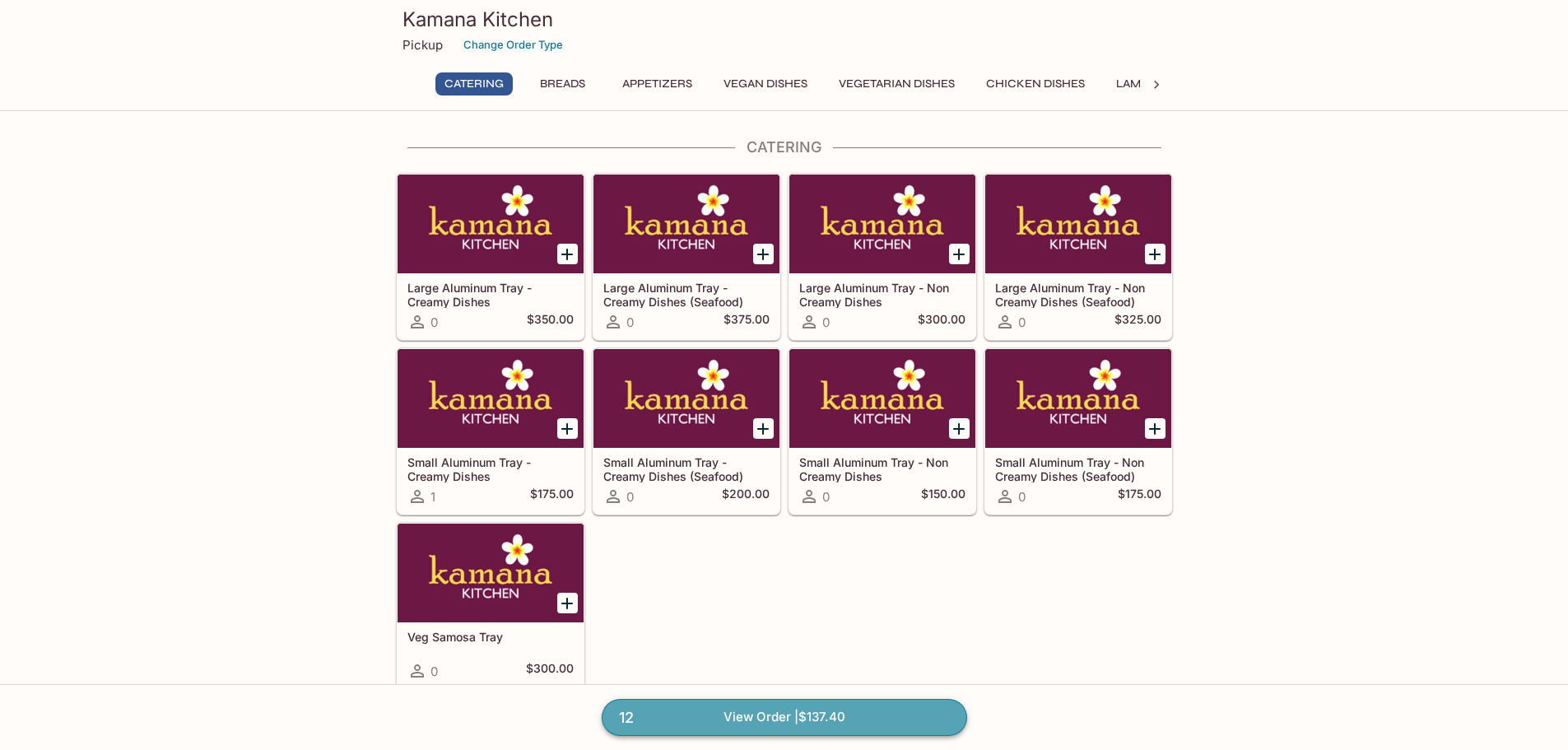
click at [614, 707] on span "12" at bounding box center [627, 717] width 35 height 23
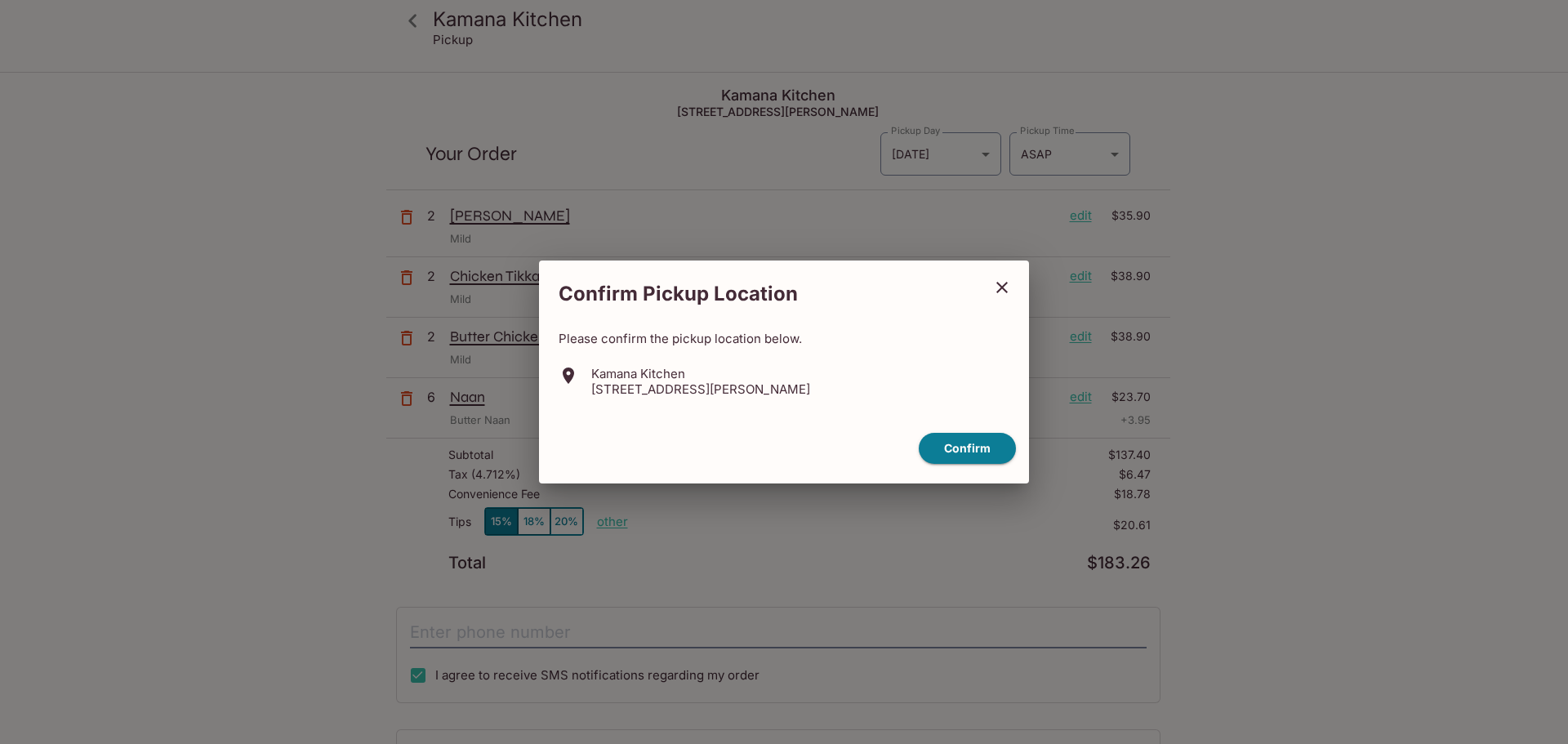
drag, startPoint x: 1005, startPoint y: 292, endPoint x: 928, endPoint y: 286, distance: 77.2
click at [1005, 292] on icon "close" at bounding box center [1001, 287] width 20 height 20
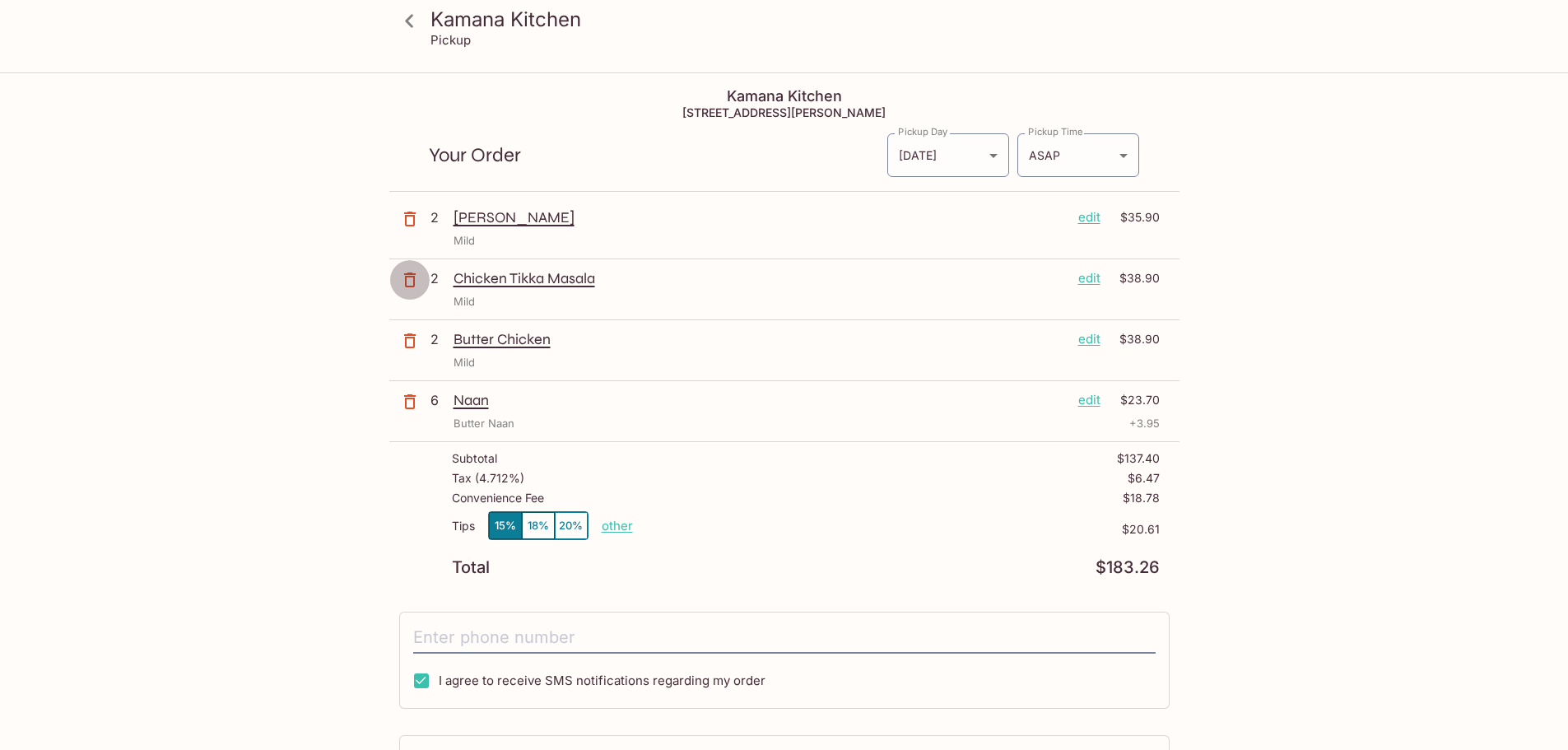
click at [409, 277] on icon "button" at bounding box center [409, 279] width 11 height 15
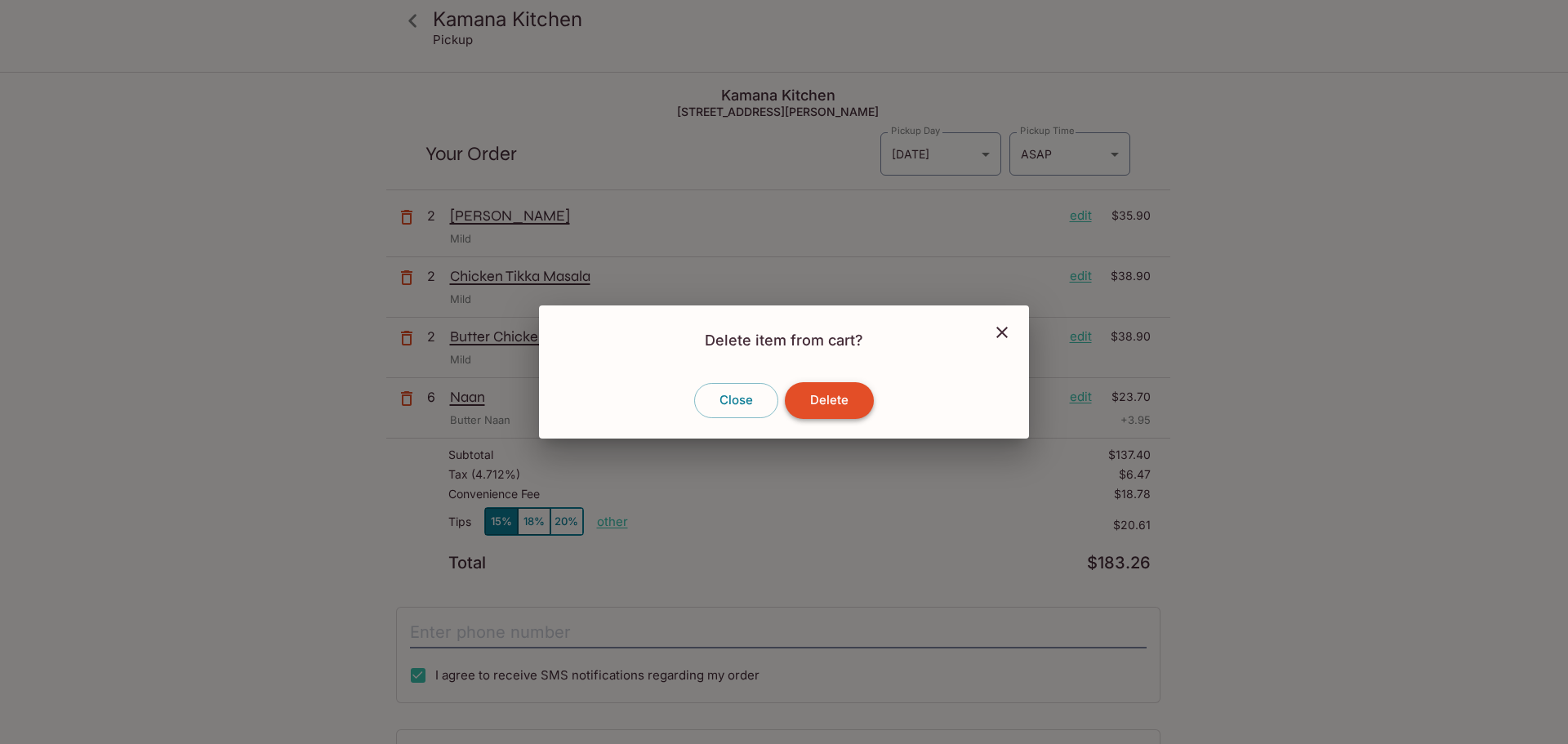
click at [799, 388] on button "Delete" at bounding box center [829, 400] width 89 height 36
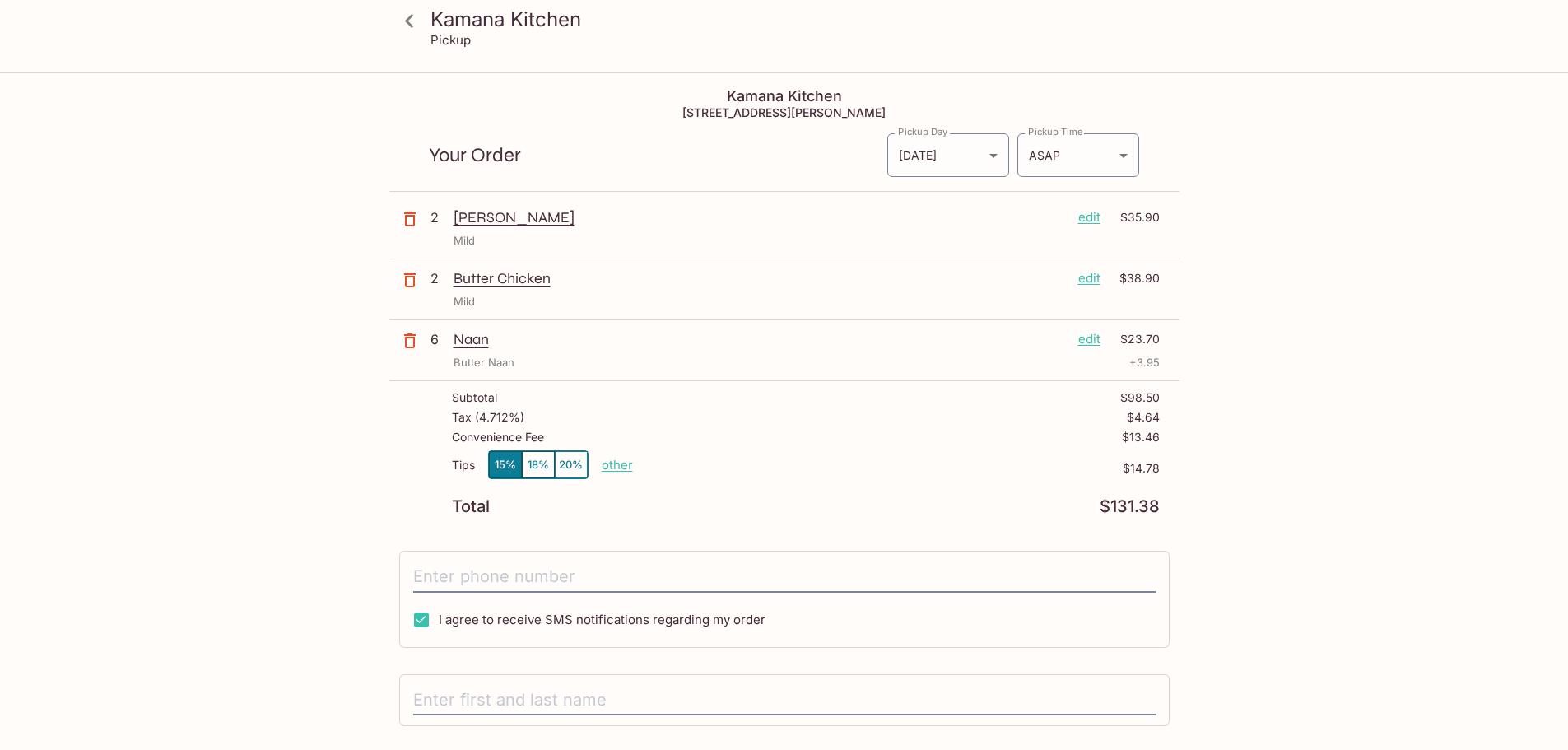
scroll to position [137, 0]
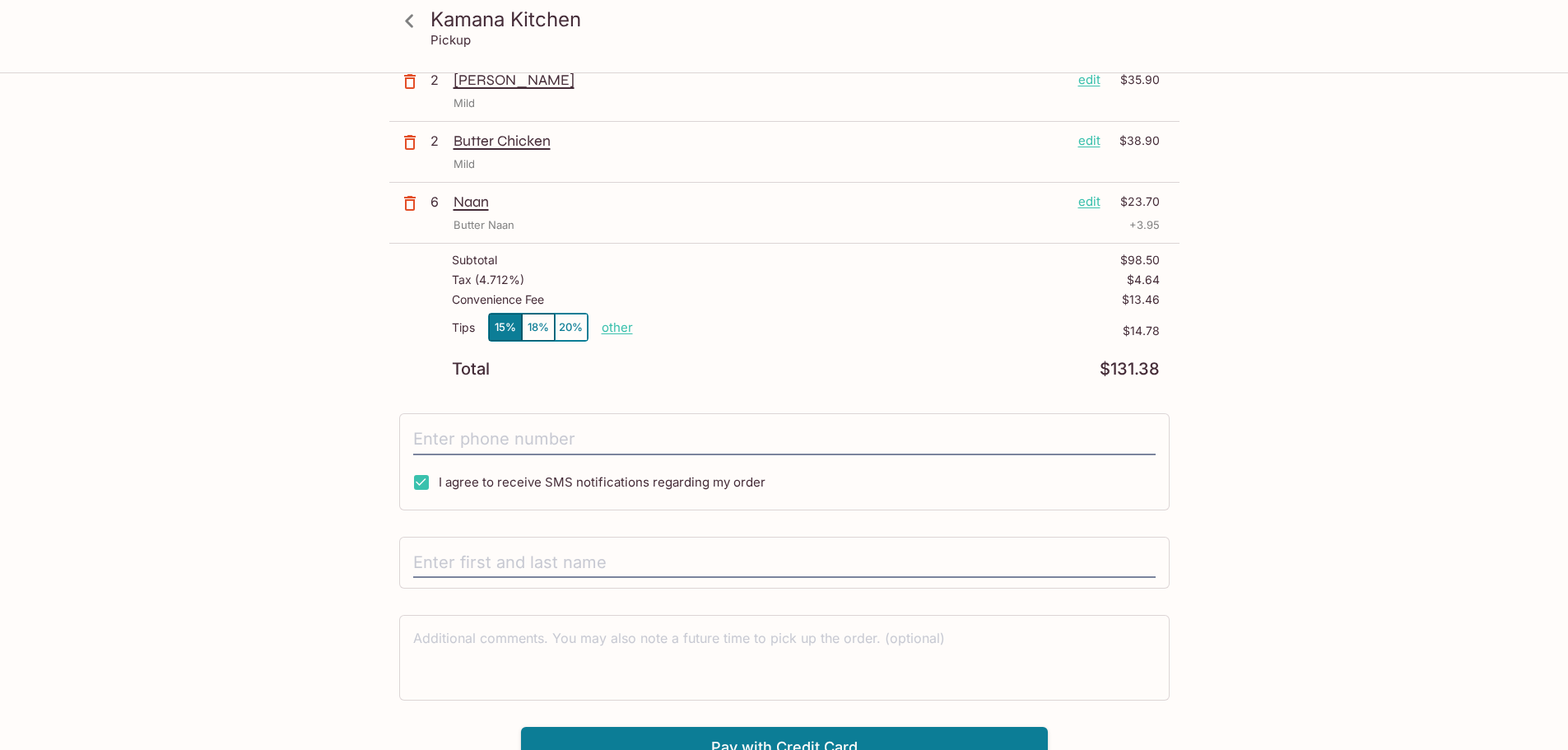
click at [626, 329] on p "other" at bounding box center [617, 327] width 31 height 16
click at [654, 379] on div "Subtotal $98.50 Tax ( 4.712% ) $4.64 Convenience Fee $13.46 Tips 15% 18% 20% Do…" at bounding box center [784, 315] width 790 height 143
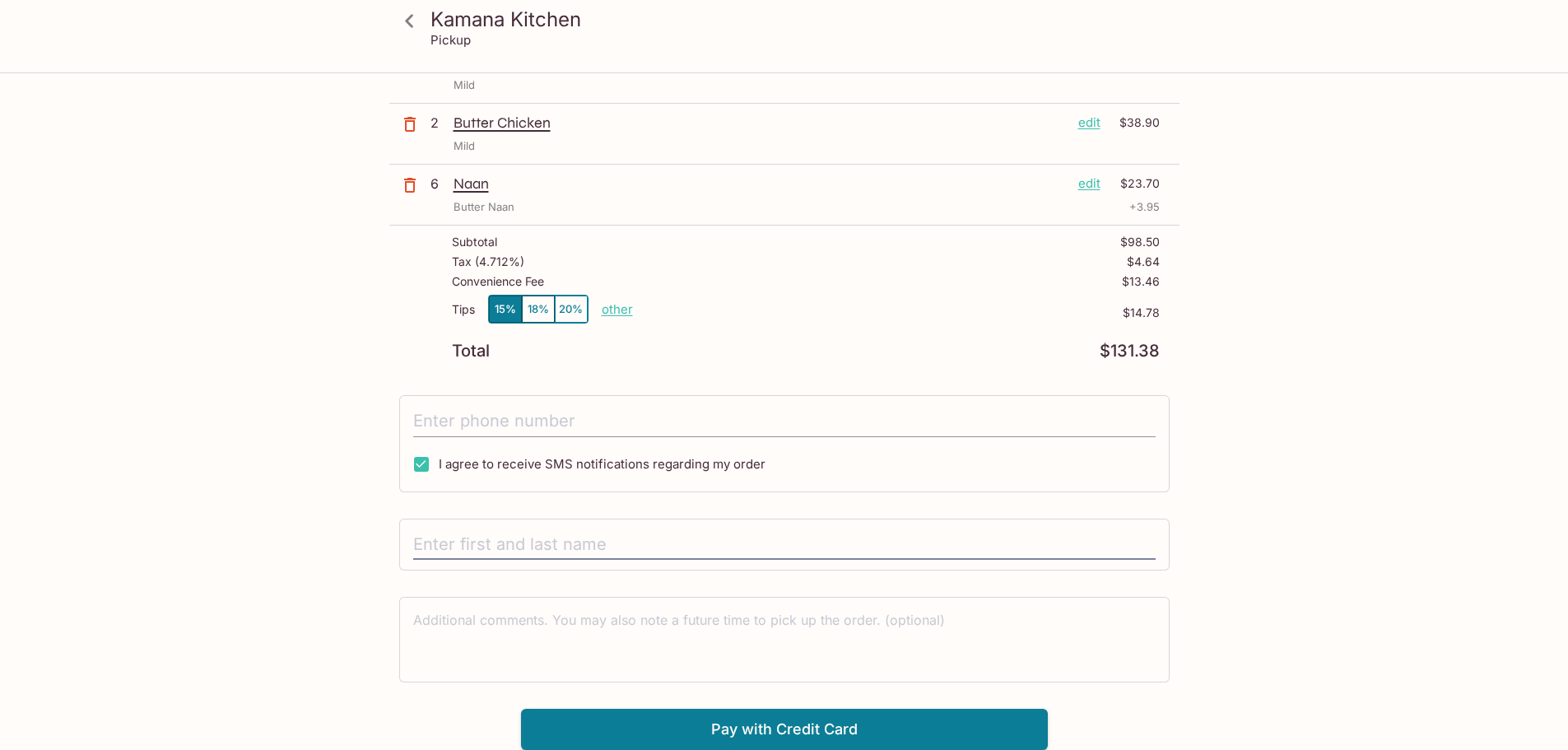
scroll to position [0, 0]
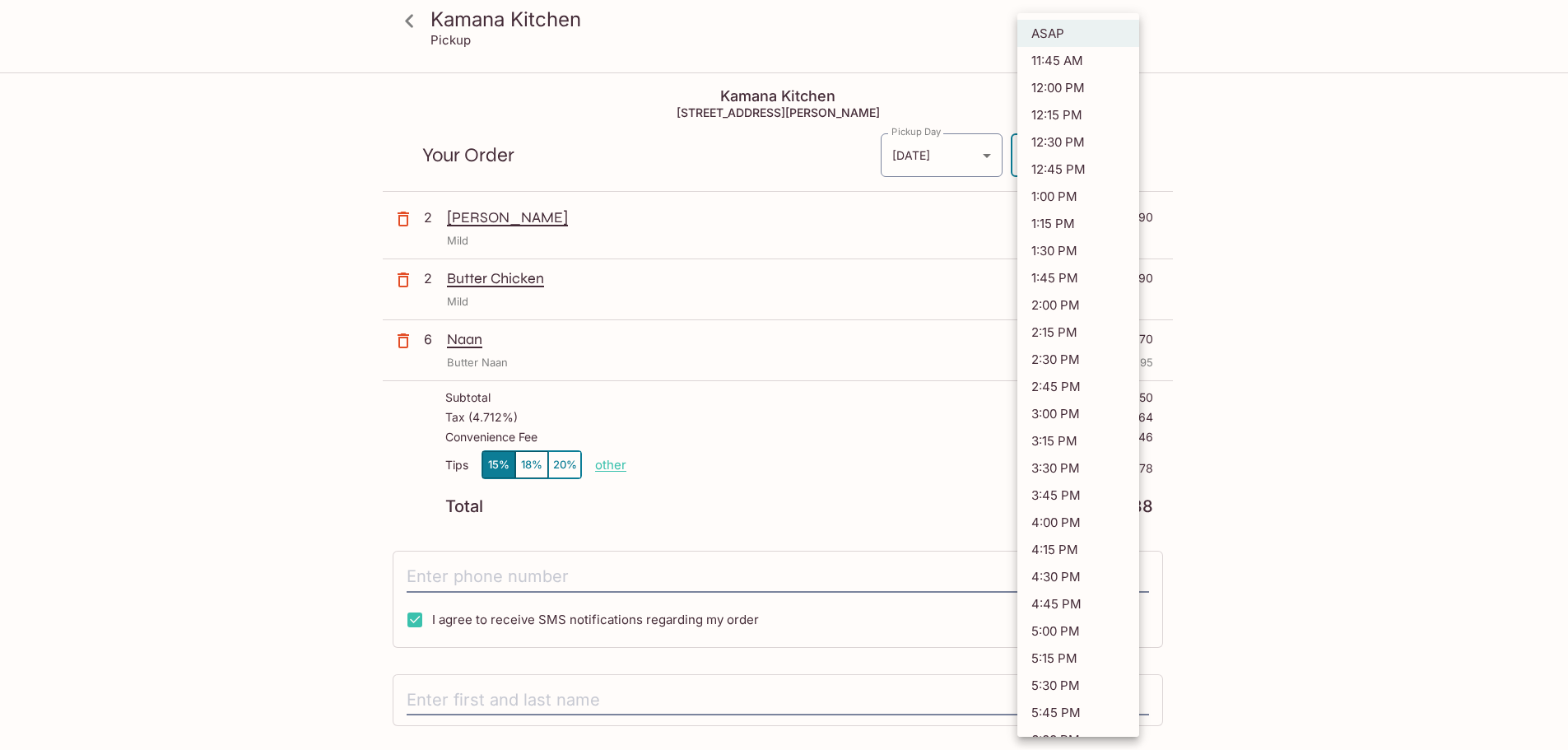
click at [1088, 135] on body "Kamana Kitchen Pickup Kamana Kitchen [STREET_ADDRESS][PERSON_NAME] Your Order P…" at bounding box center [784, 448] width 1568 height 750
click at [1070, 63] on li "11:45 AM" at bounding box center [1078, 60] width 122 height 27
type input "[DATE]T21:45:00.000000Z"
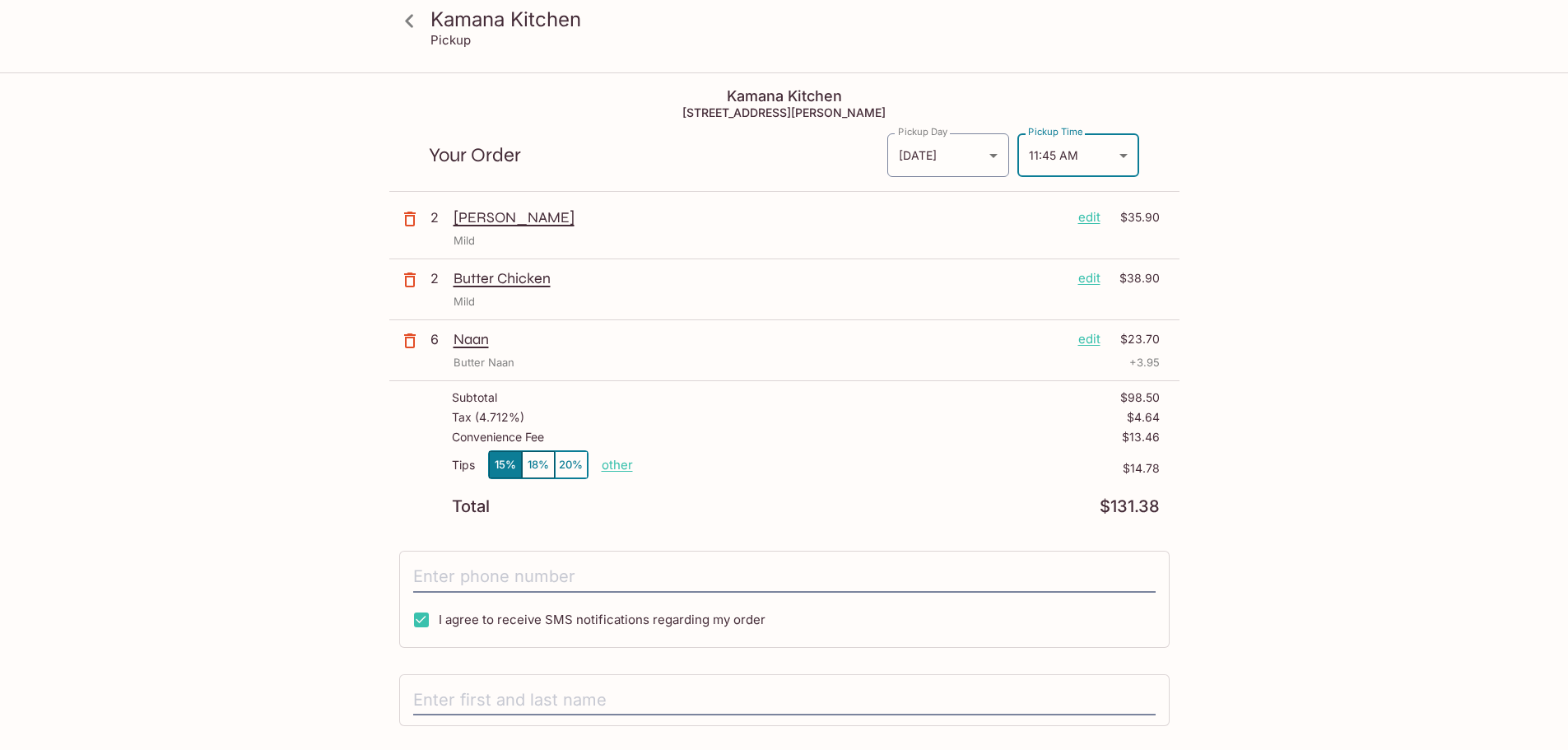
scroll to position [156, 0]
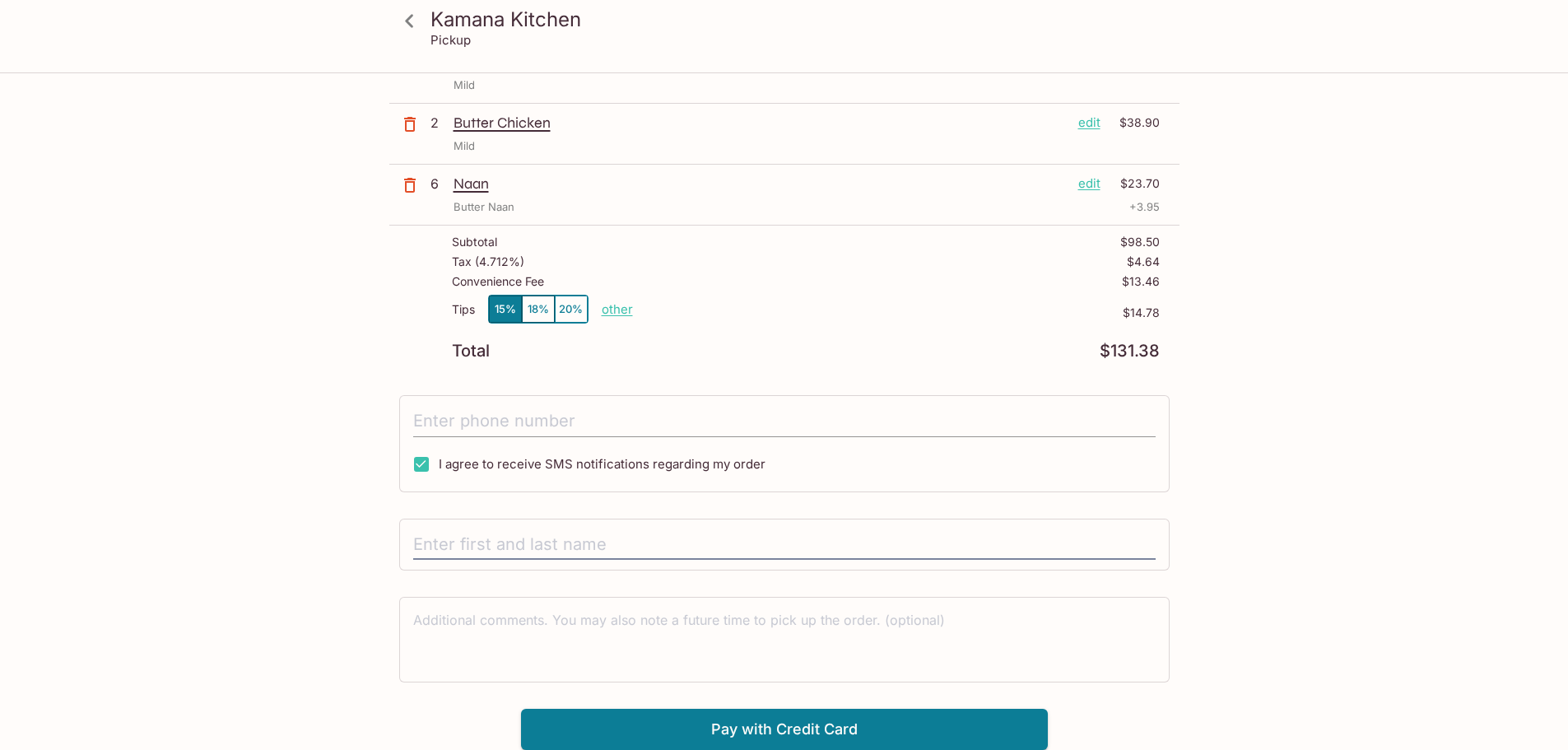
click at [518, 422] on input "tel" at bounding box center [784, 421] width 742 height 31
click at [616, 307] on p "other" at bounding box center [617, 309] width 31 height 16
drag, startPoint x: 600, startPoint y: 343, endPoint x: 600, endPoint y: 361, distance: 18.0
click at [600, 345] on div "Total $131.38" at bounding box center [806, 351] width 708 height 16
click at [541, 477] on label "I agree to receive SMS notifications regarding my order" at bounding box center [585, 464] width 362 height 35
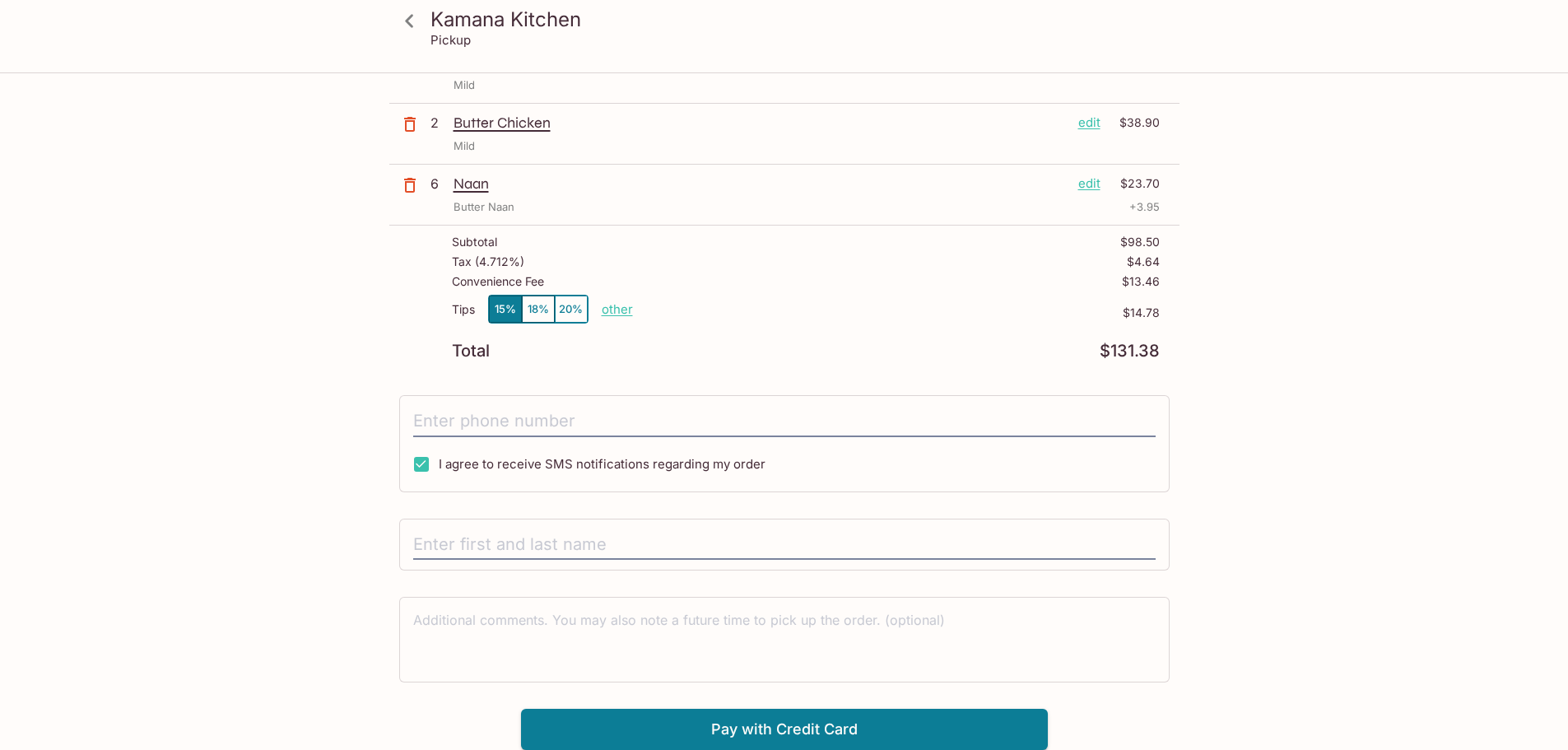
click at [438, 477] on input "I agree to receive SMS notifications regarding my order" at bounding box center [422, 464] width 33 height 33
click at [548, 461] on span "I agree to receive SMS notifications regarding my order" at bounding box center [602, 464] width 327 height 16
click at [438, 461] on input "I agree to receive SMS notifications regarding my order" at bounding box center [422, 464] width 33 height 33
checkbox input "true"
click at [597, 407] on input "tel" at bounding box center [784, 421] width 742 height 31
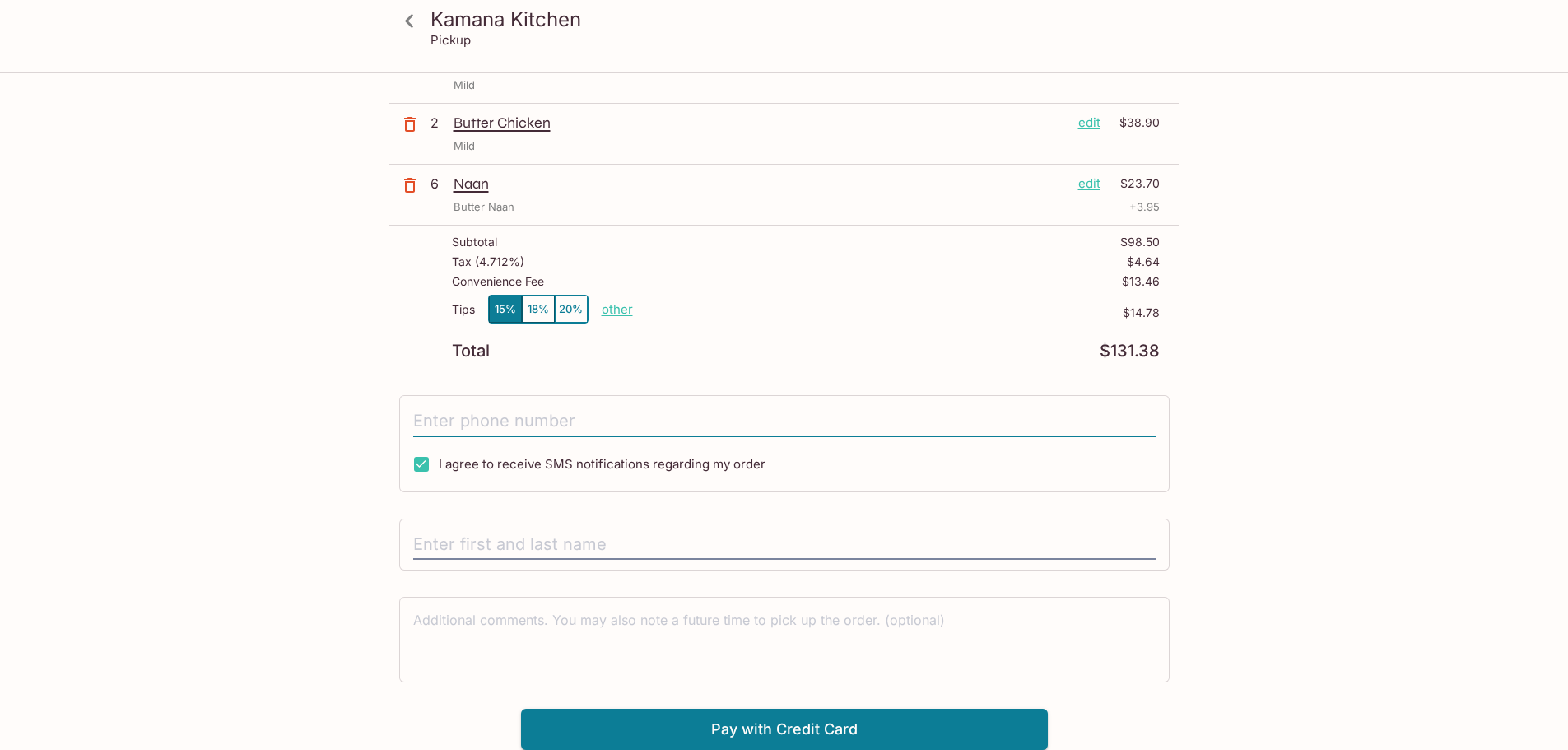
click at [588, 420] on input "tel" at bounding box center [784, 421] width 742 height 31
type input "[PHONE_NUMBER]"
type input "`"
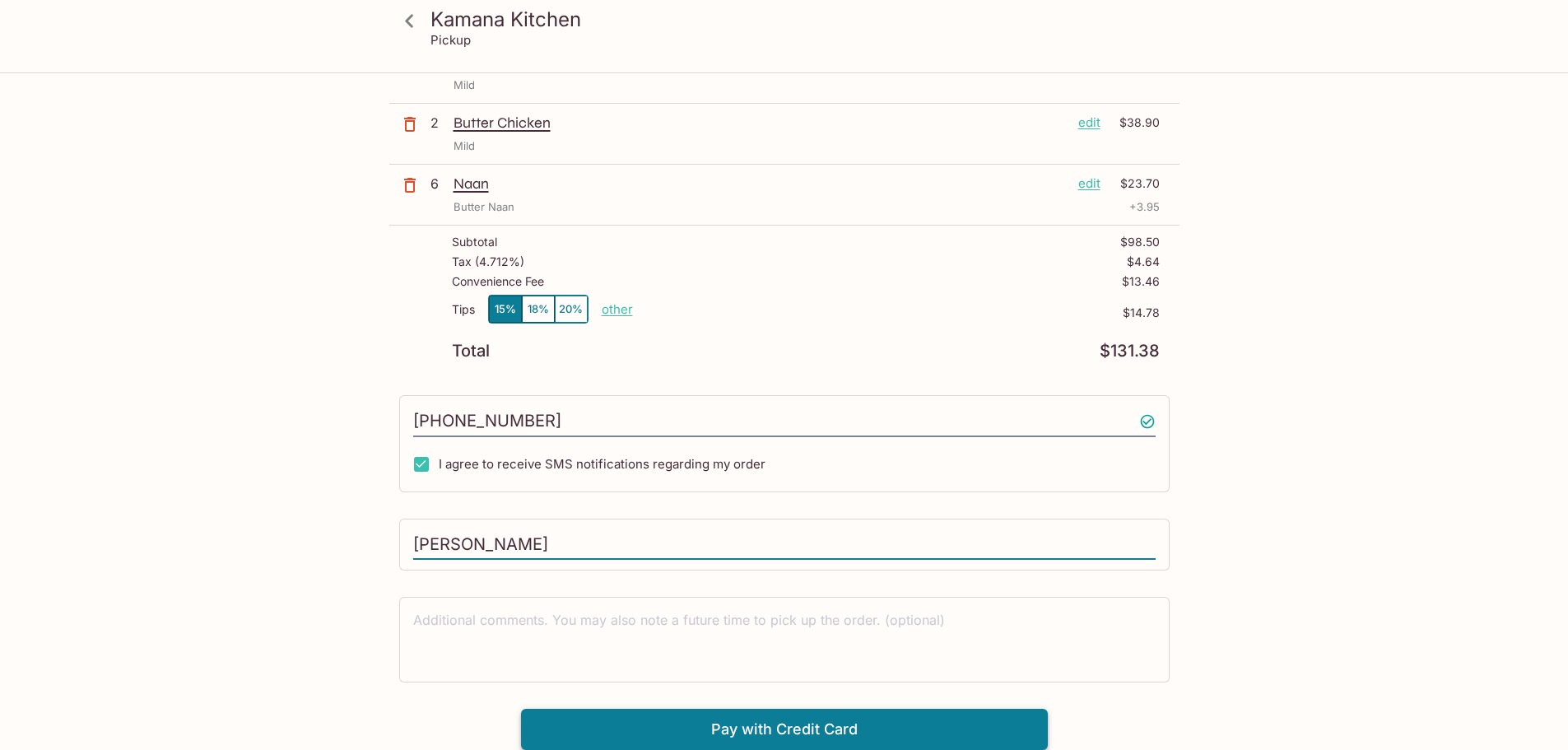
type input "[PERSON_NAME]"
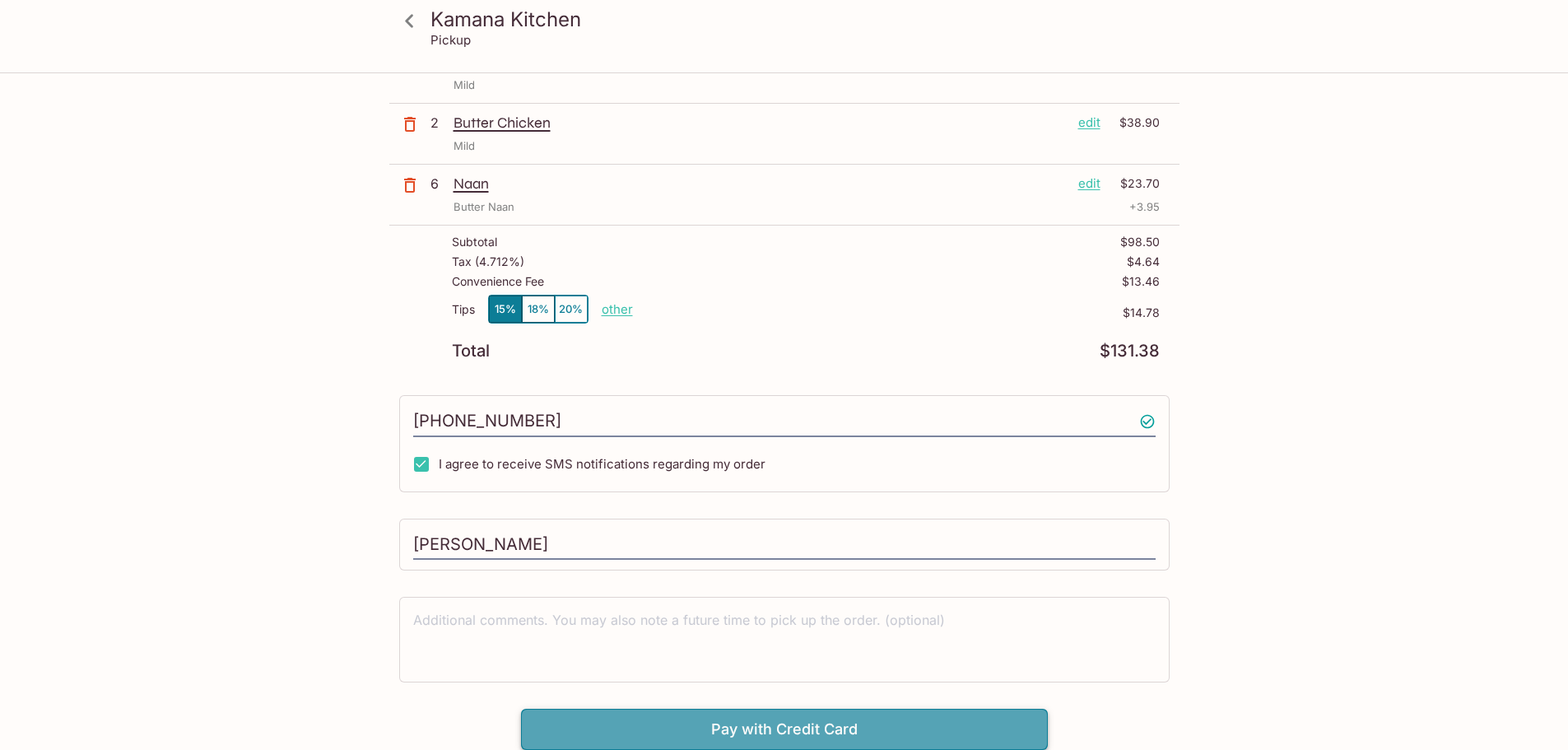
click at [827, 734] on button "Pay with Credit Card" at bounding box center [784, 728] width 527 height 41
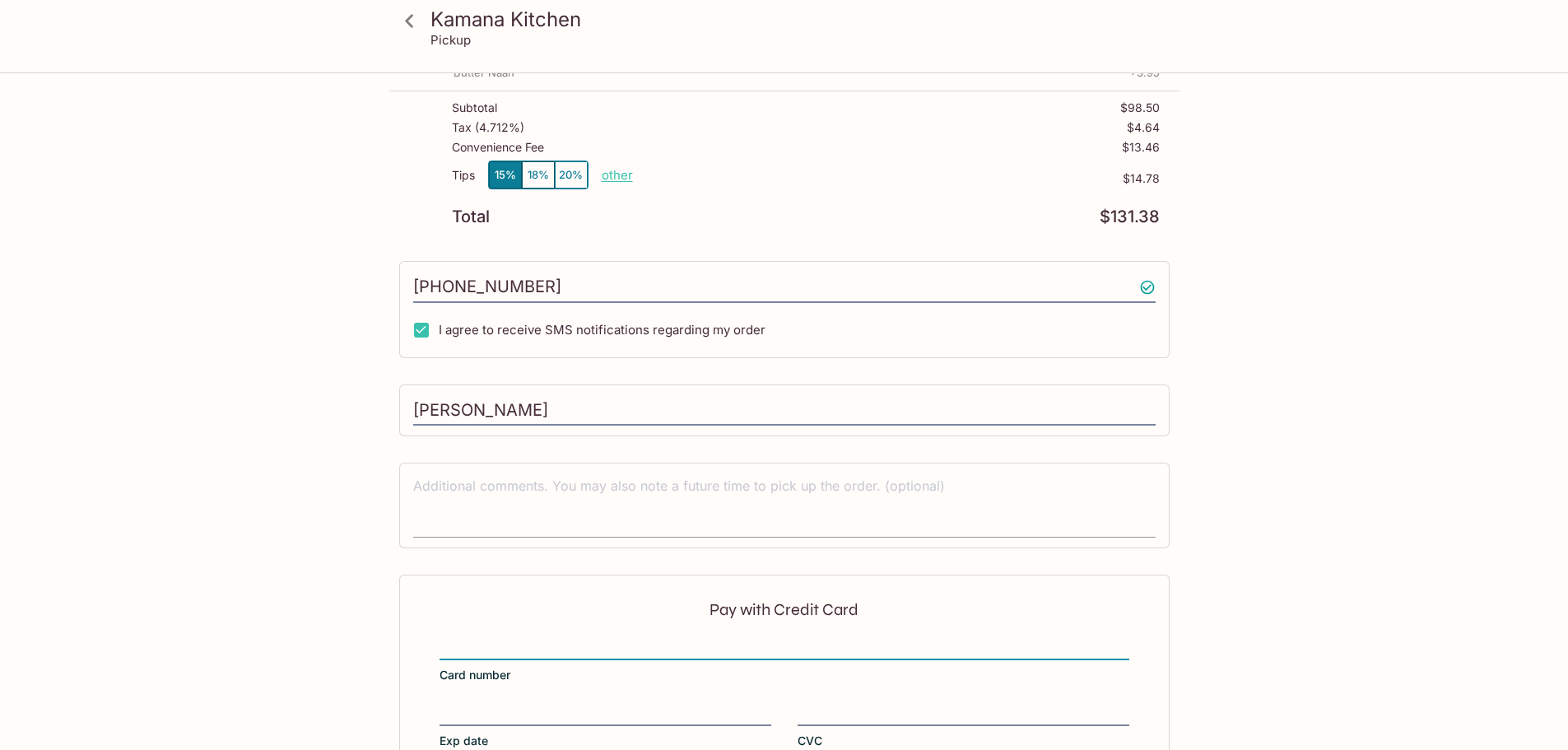
scroll to position [0, 0]
